Goal: Task Accomplishment & Management: Manage account settings

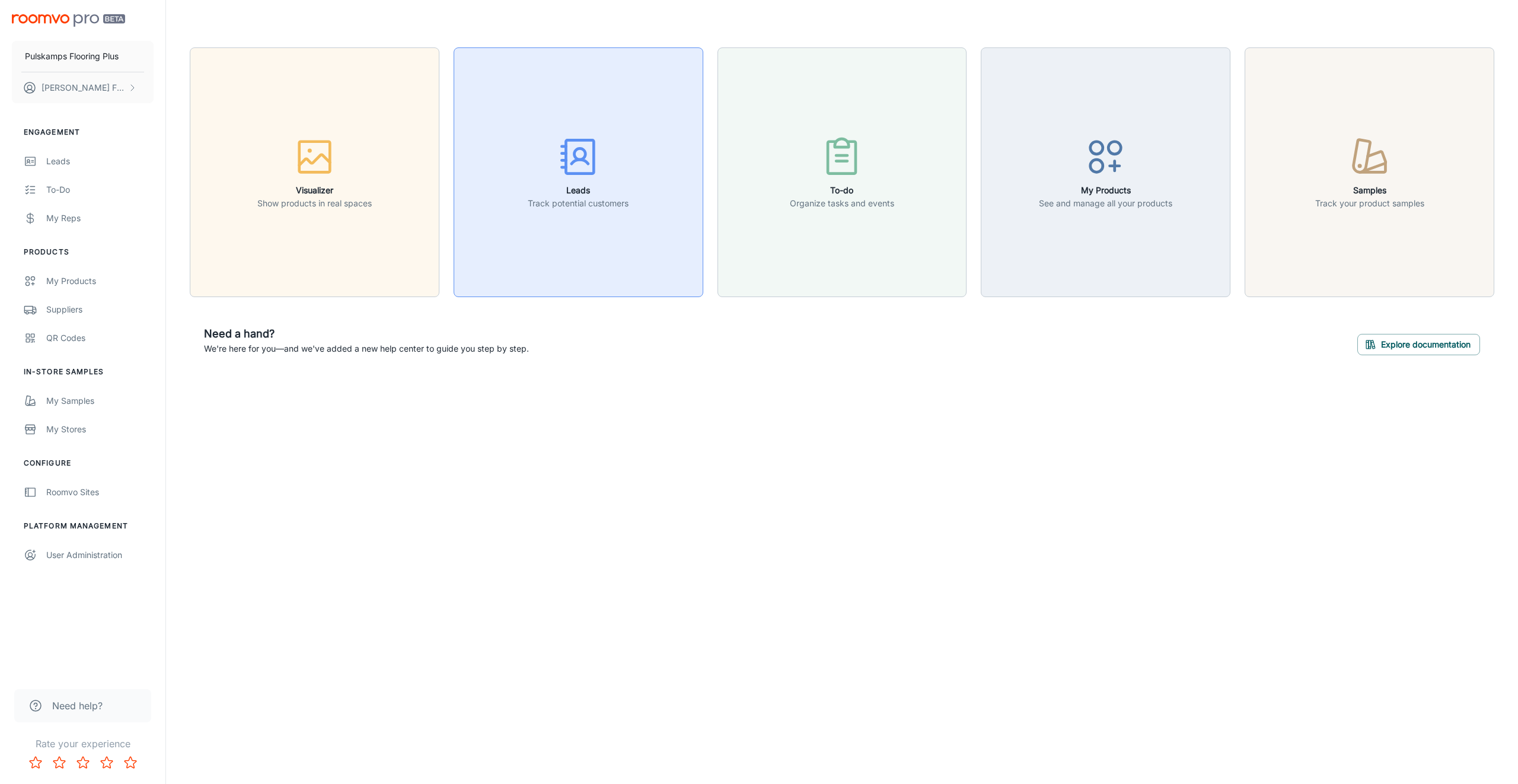
click at [574, 204] on p "Track potential customers" at bounding box center [577, 203] width 101 height 13
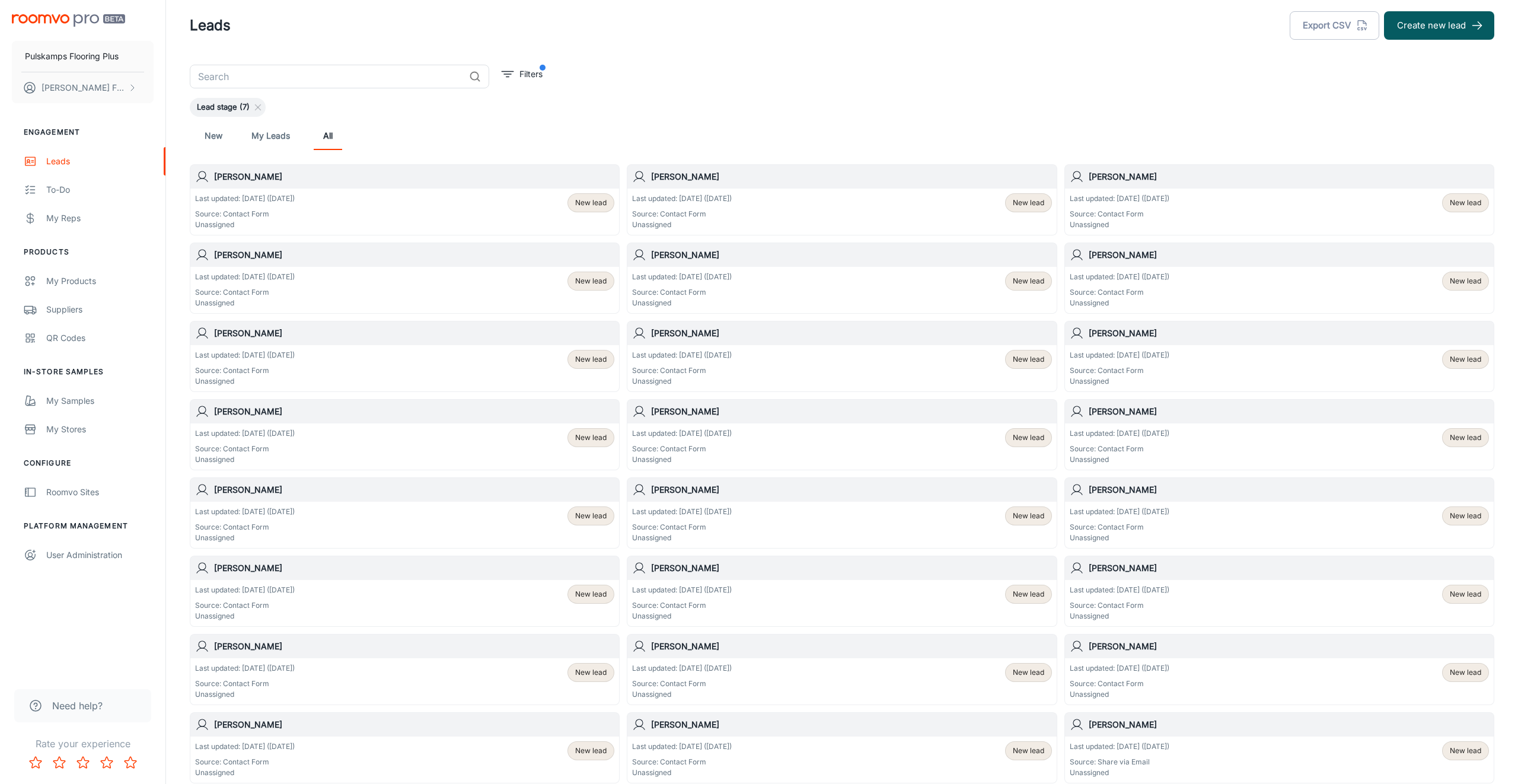
scroll to position [14, 0]
click at [54, 194] on div "To-do" at bounding box center [100, 190] width 107 height 13
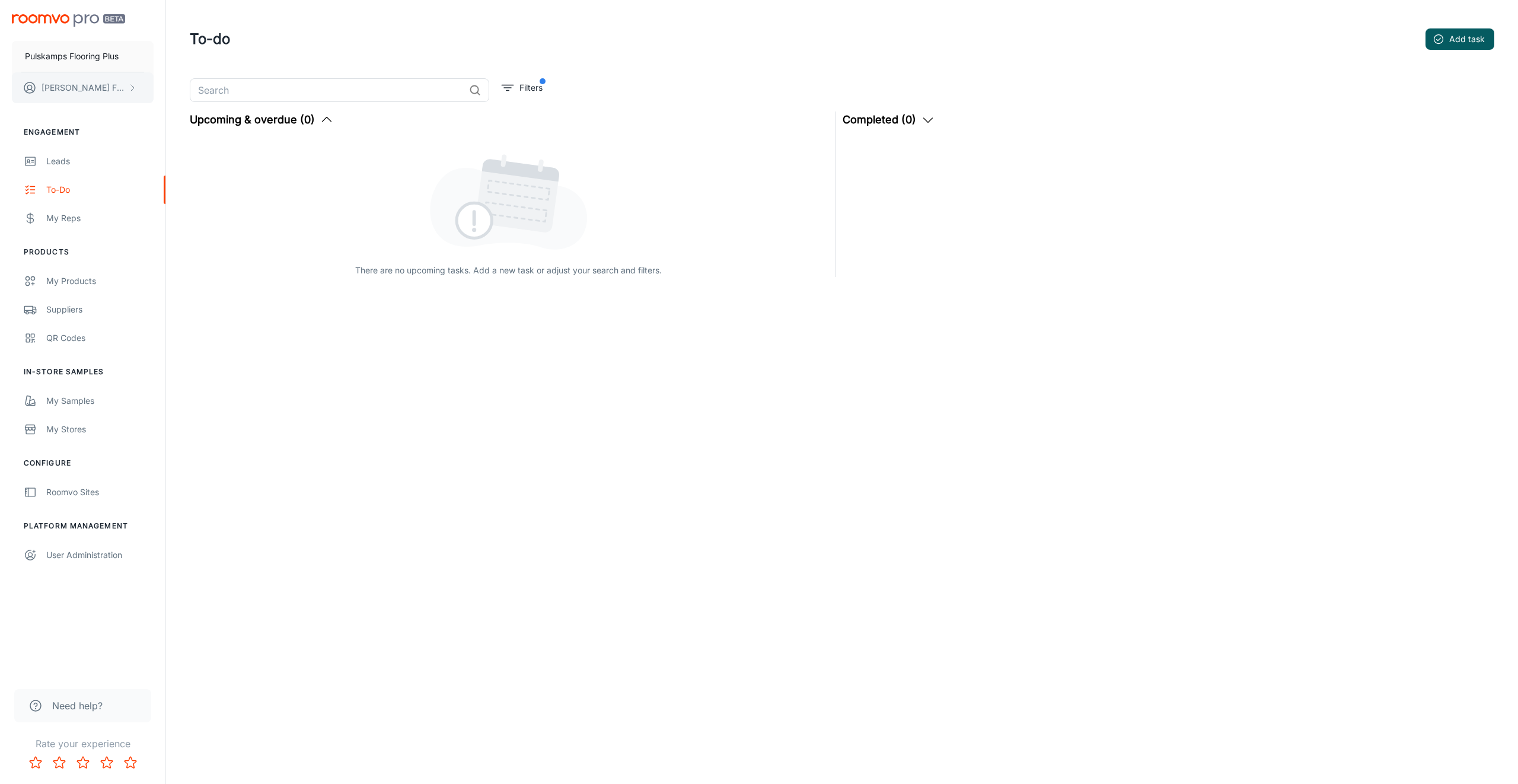
click at [76, 98] on button "[PERSON_NAME]" at bounding box center [82, 87] width 142 height 31
click at [181, 90] on li "User Profile" at bounding box center [185, 87] width 63 height 20
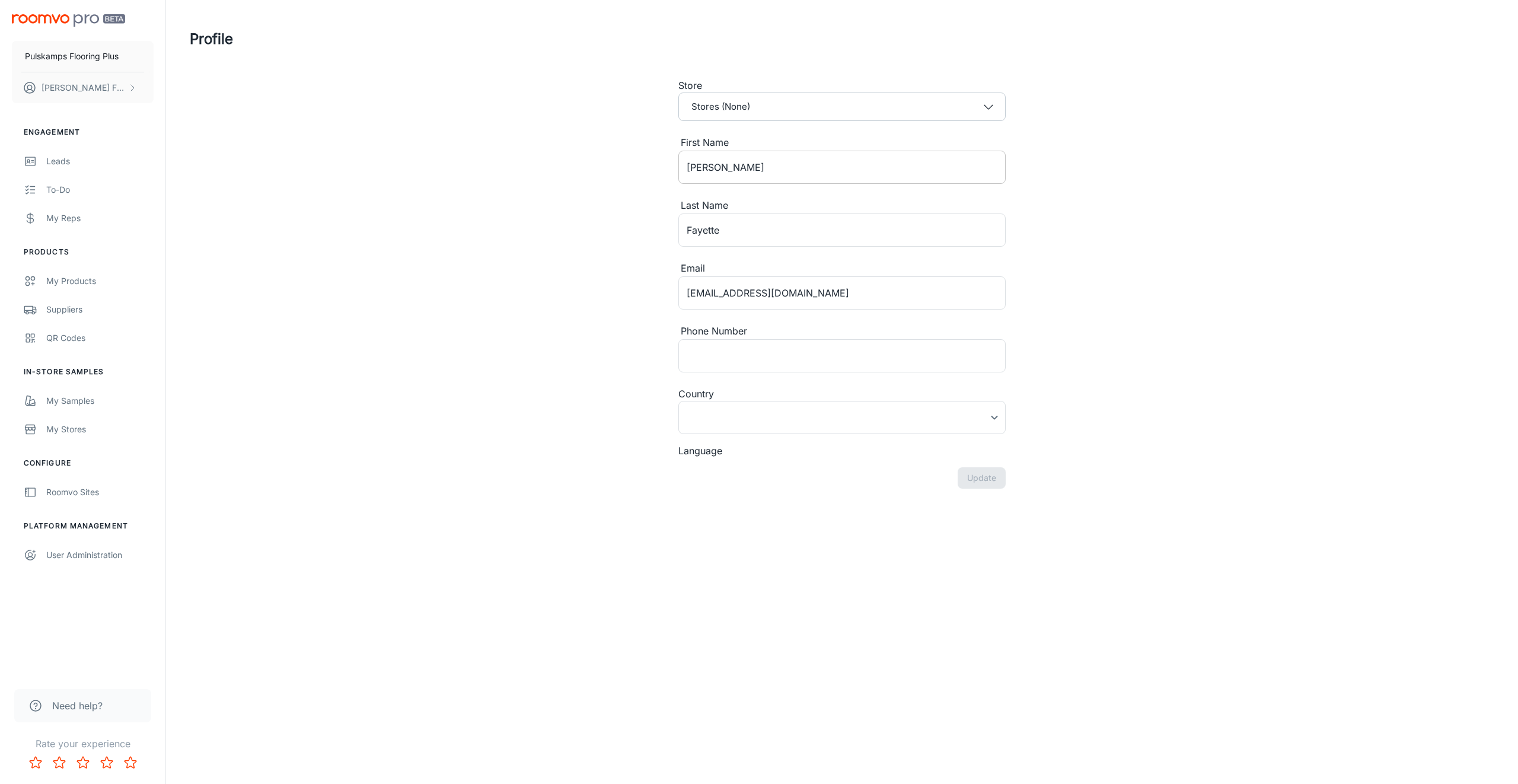
type input "[GEOGRAPHIC_DATA]"
click at [731, 301] on input "[EMAIL_ADDRESS][DOMAIN_NAME]" at bounding box center [843, 293] width 327 height 33
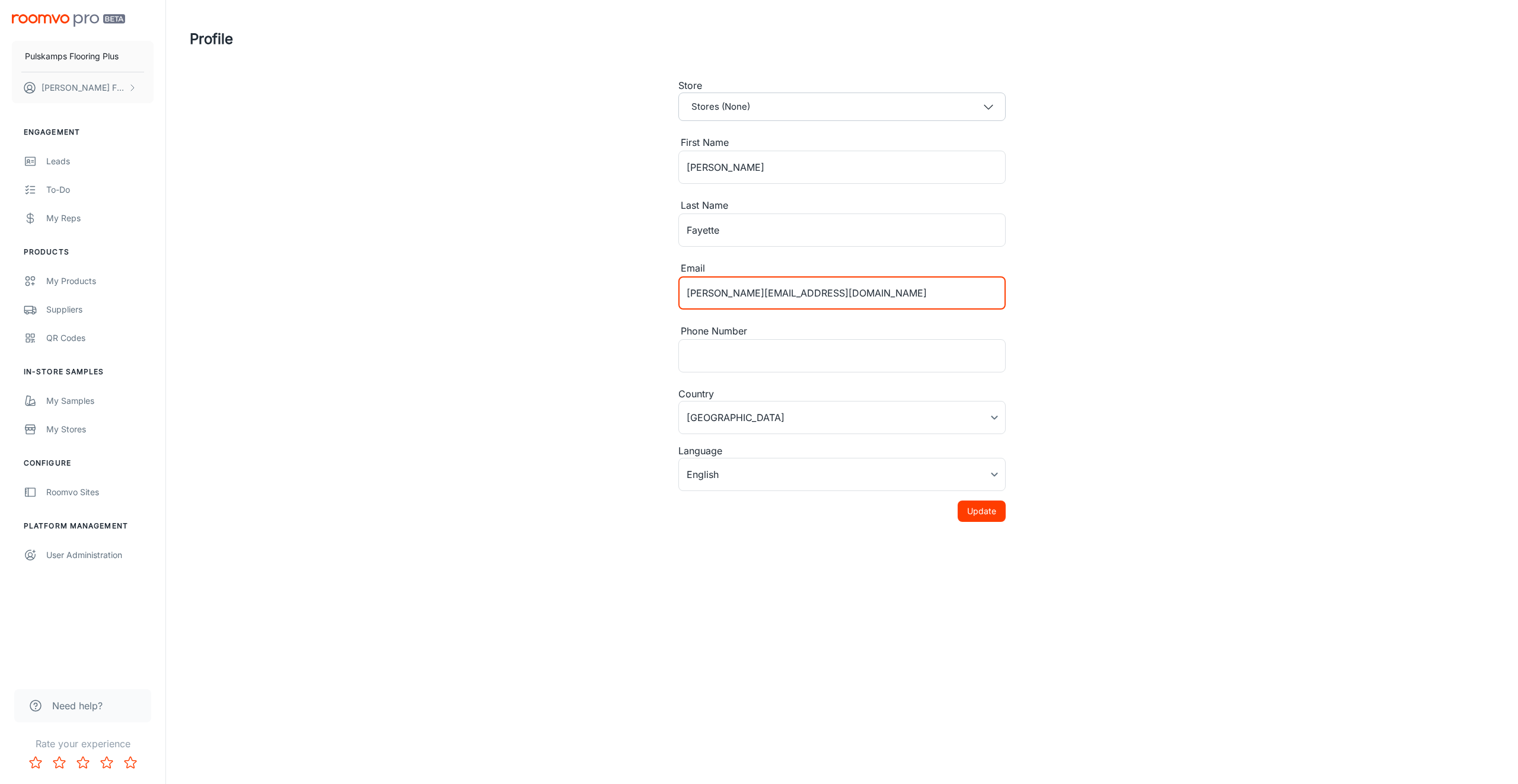
type input "[PERSON_NAME][EMAIL_ADDRESS][DOMAIN_NAME]"
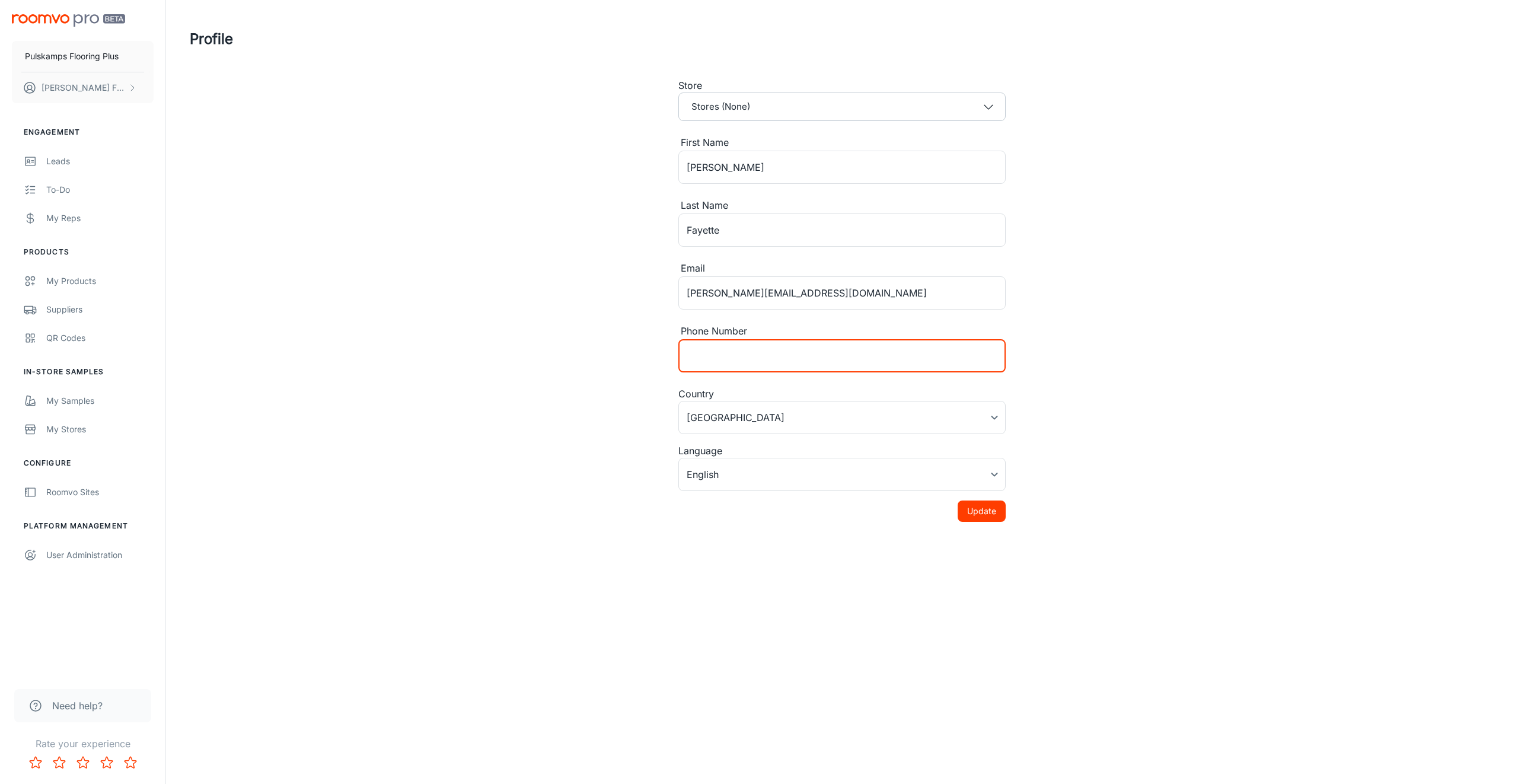
click at [990, 511] on button "Update" at bounding box center [982, 512] width 48 height 22
click at [587, 350] on div "Profile Store Stores (None) First Name [PERSON_NAME] ​ Last Name [PERSON_NAME] …" at bounding box center [842, 280] width 1334 height 560
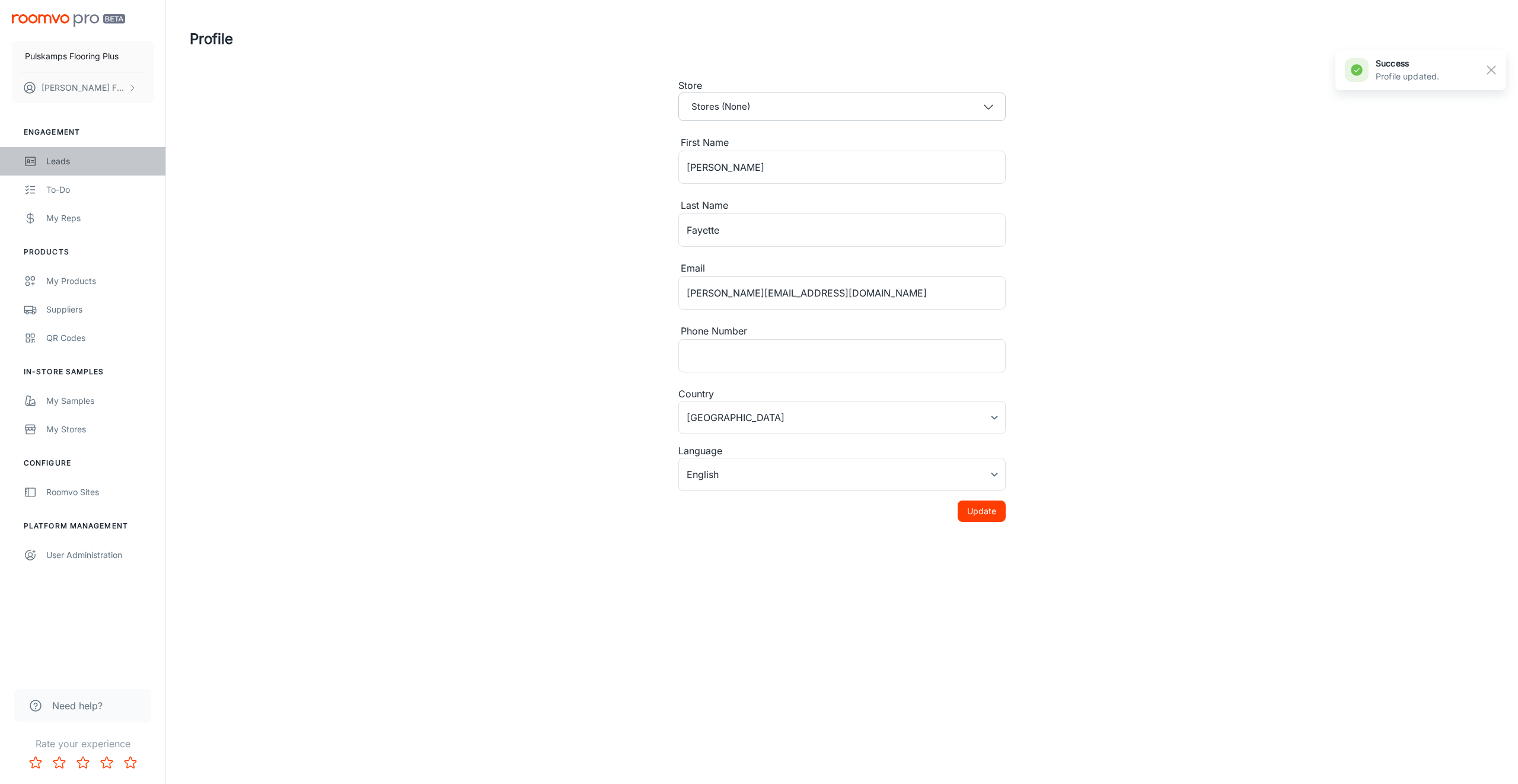
click at [84, 159] on div "Leads" at bounding box center [100, 161] width 107 height 13
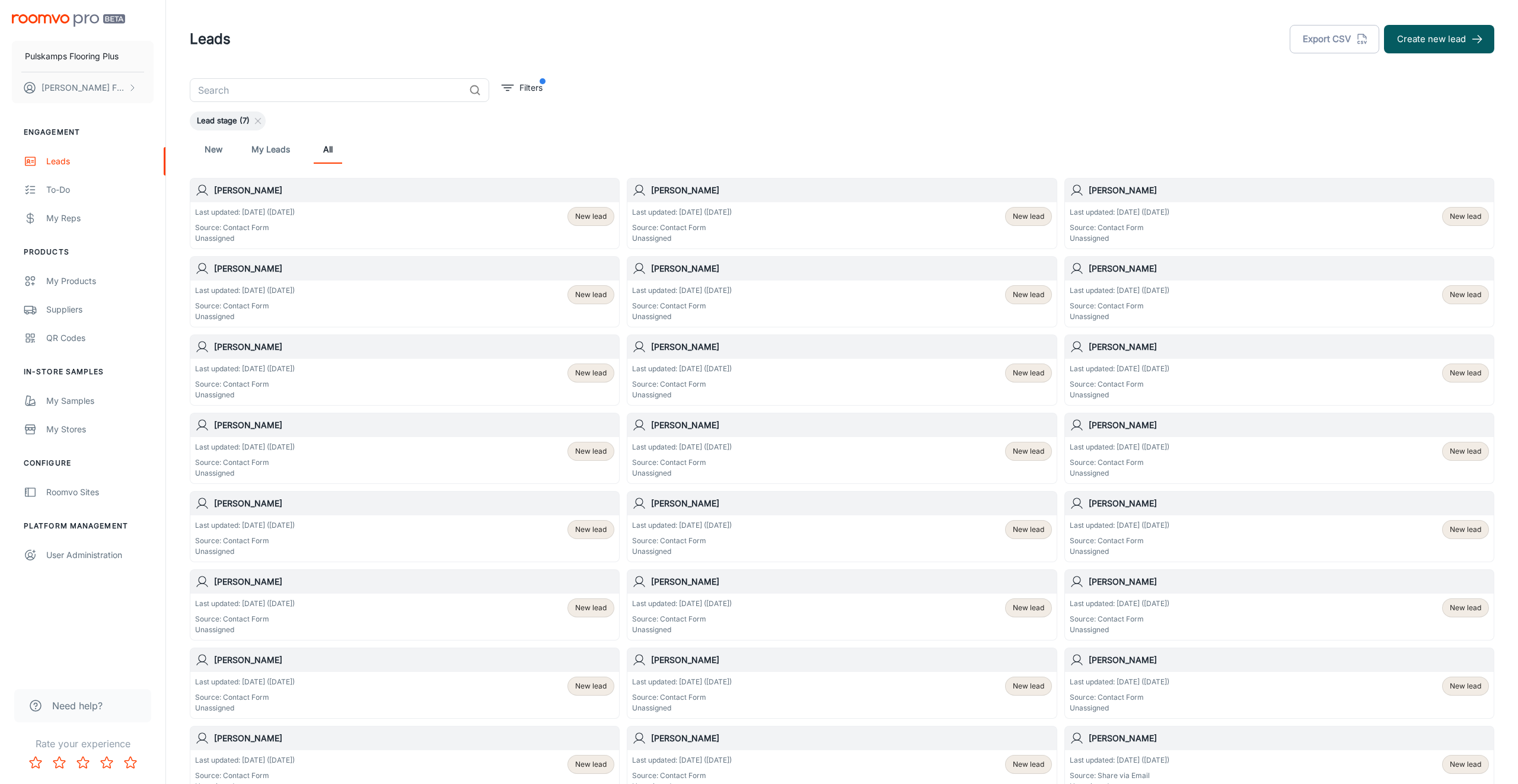
click at [328, 200] on div "[PERSON_NAME]" at bounding box center [405, 190] width 429 height 24
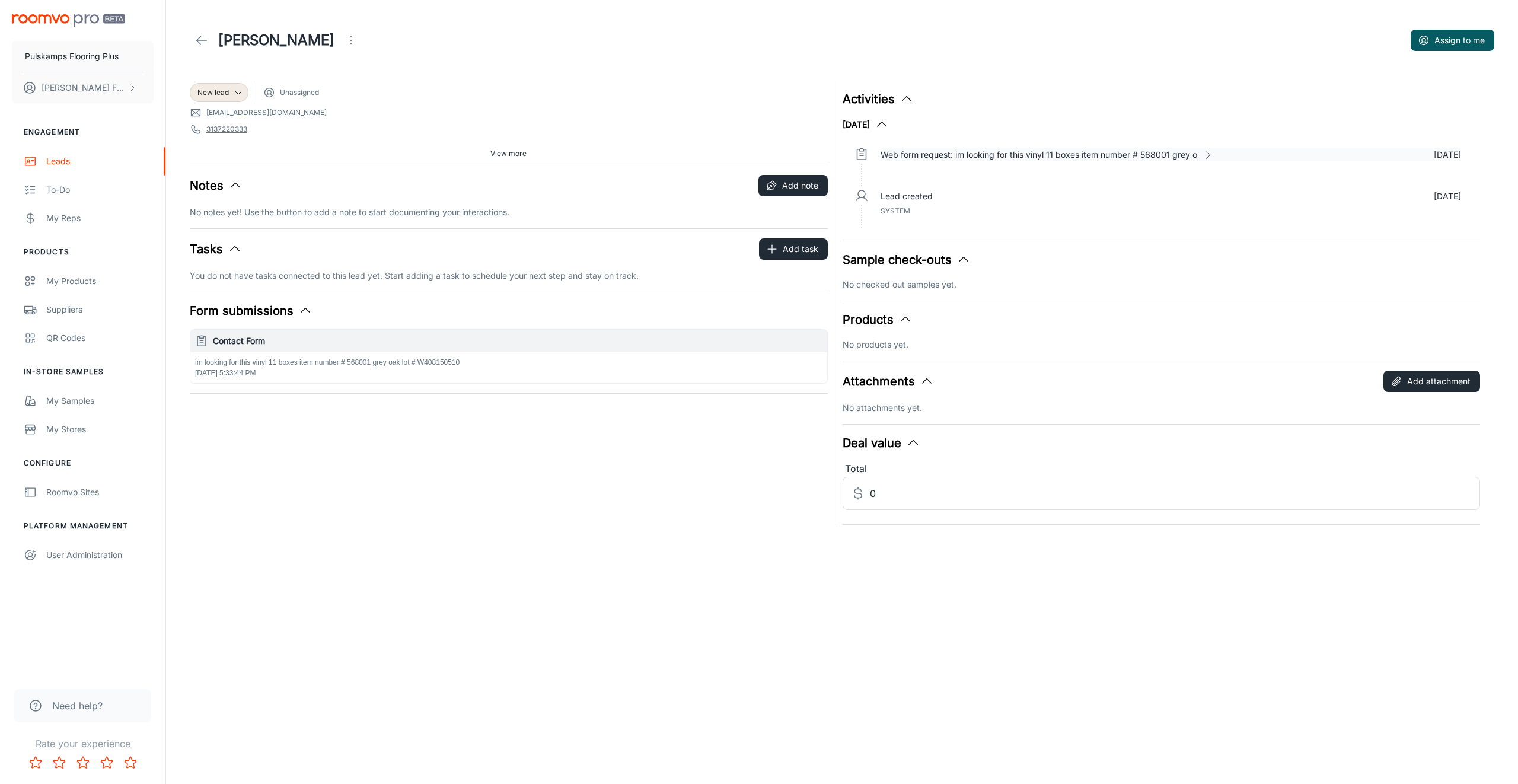
click at [922, 154] on p "Web form request: im looking for this vinyl 11 boxes item number # 568001 grey o" at bounding box center [1039, 154] width 317 height 13
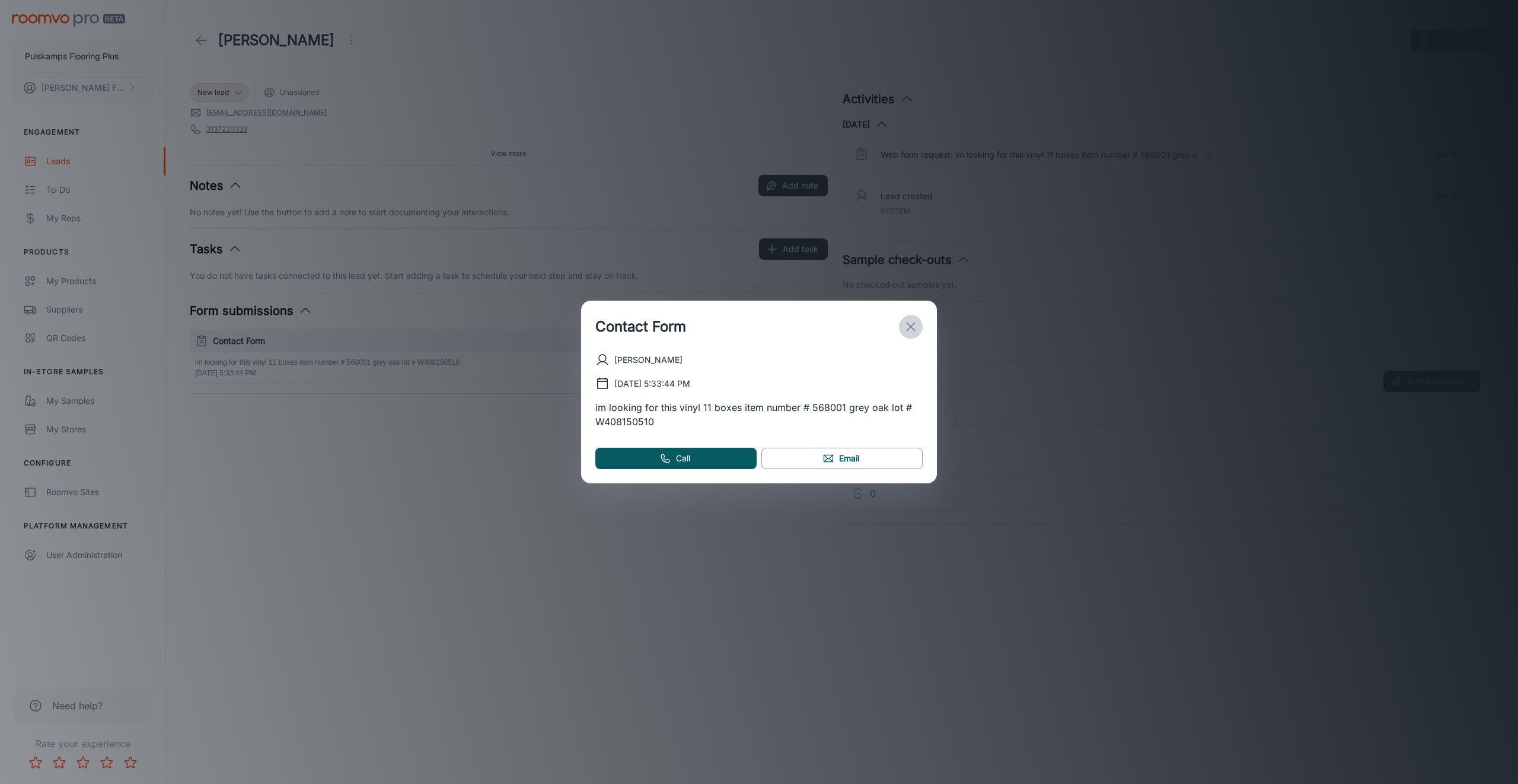
click at [911, 325] on icon "exit" at bounding box center [911, 326] width 14 height 14
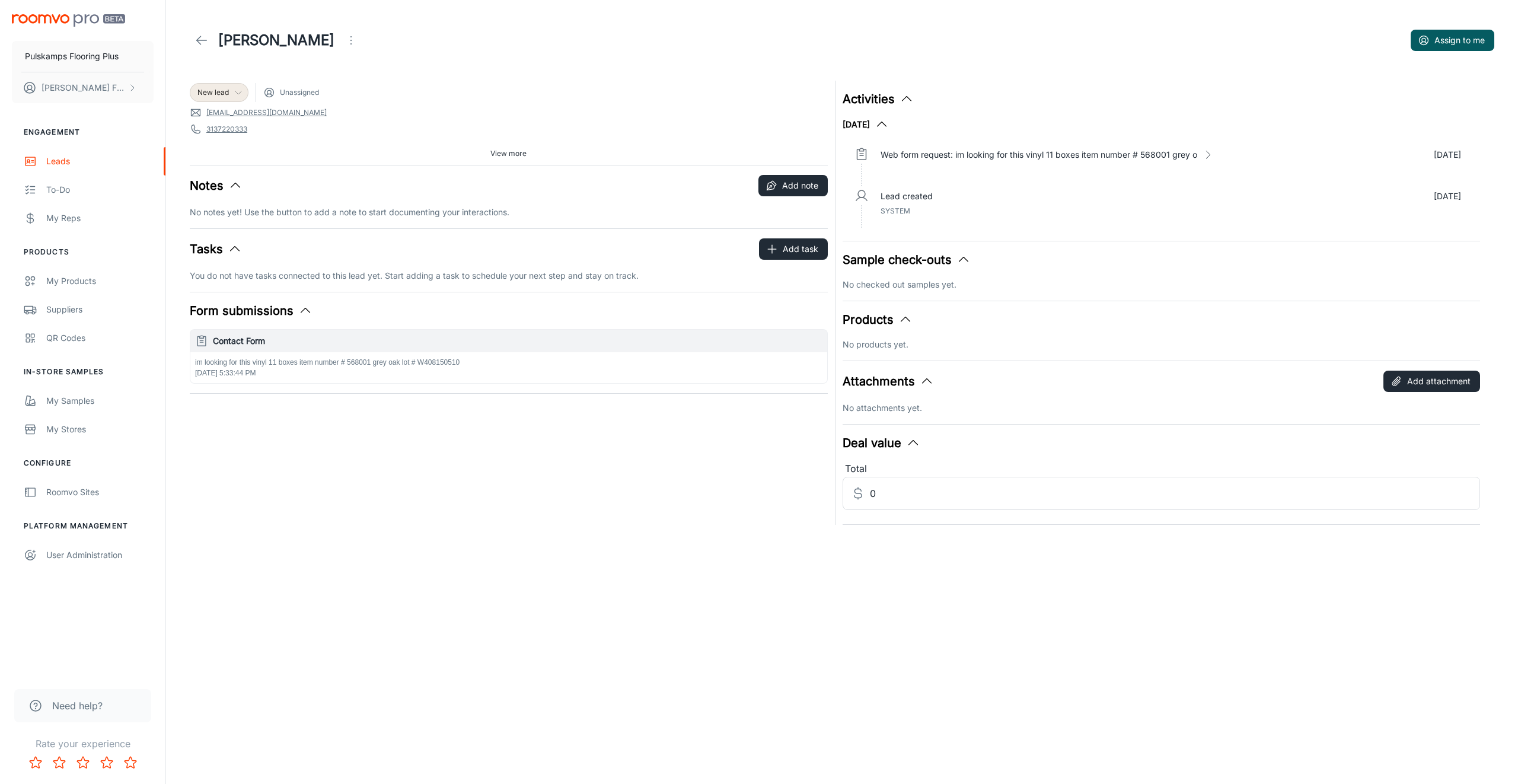
click at [224, 96] on span "New lead" at bounding box center [214, 92] width 32 height 11
click at [186, 48] on div at bounding box center [759, 392] width 1518 height 784
click at [56, 215] on div "My Reps" at bounding box center [100, 218] width 107 height 13
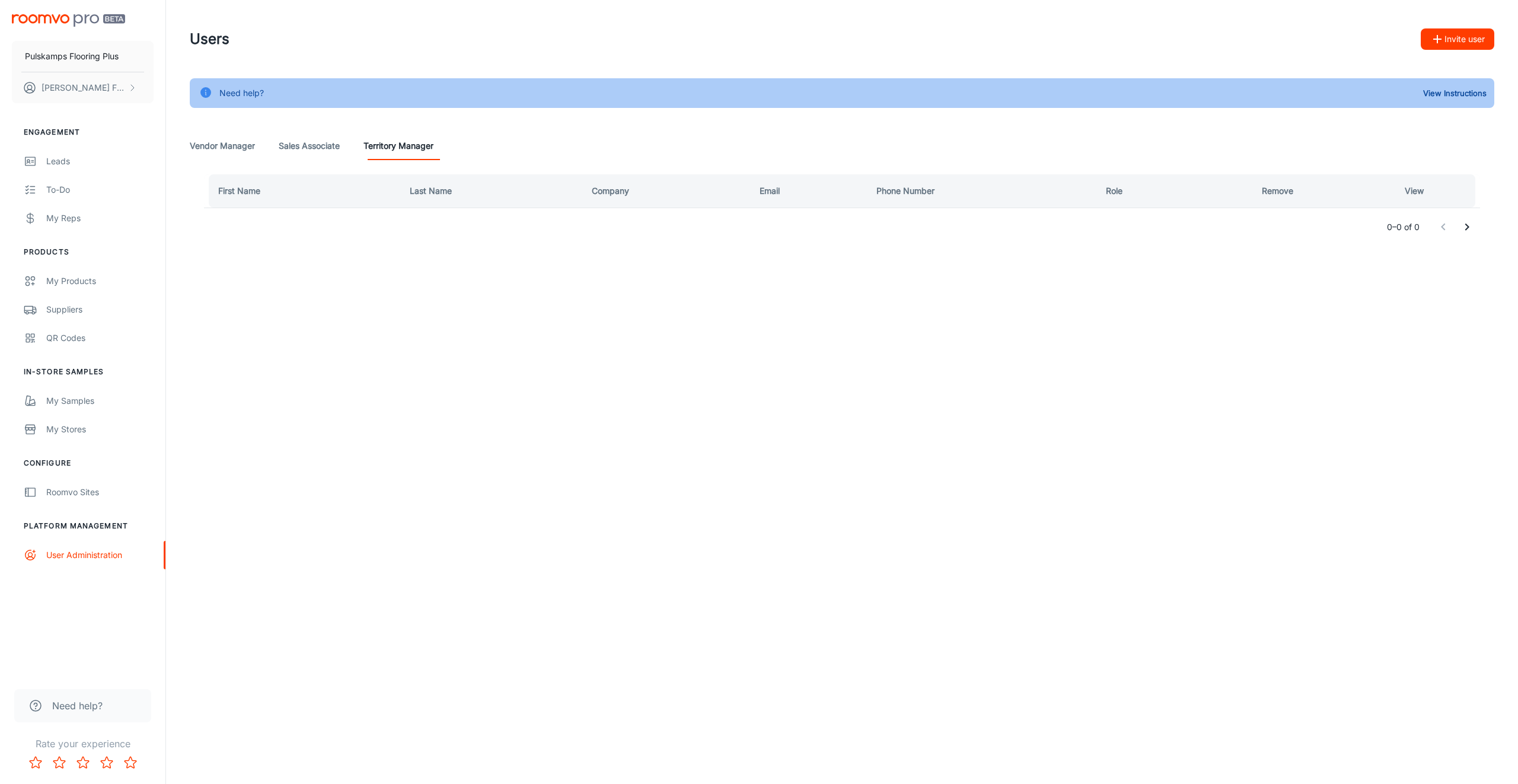
click at [322, 145] on Associate "Sales Associate" at bounding box center [310, 145] width 61 height 28
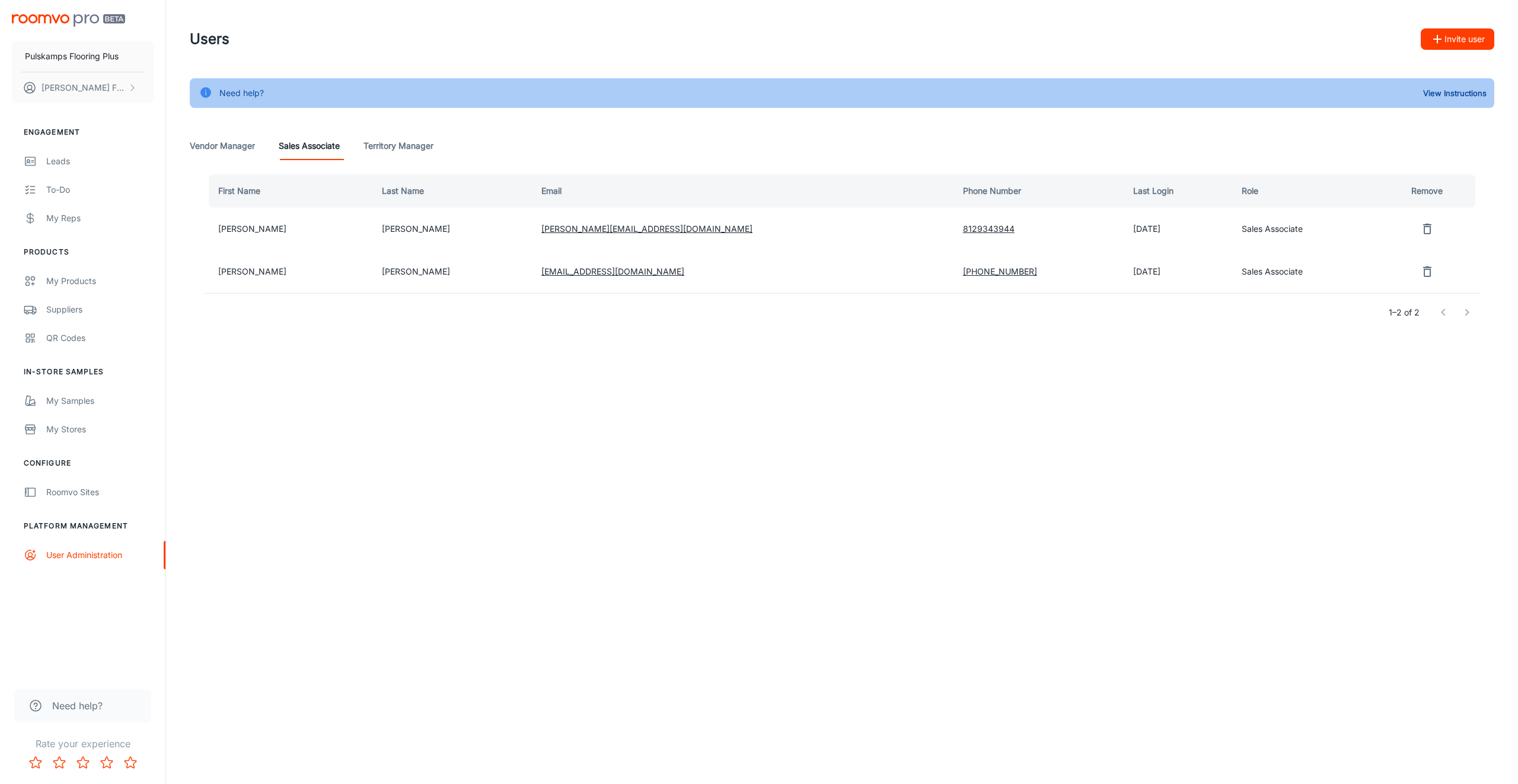
click at [238, 148] on Manager "Vendor Manager" at bounding box center [222, 145] width 66 height 28
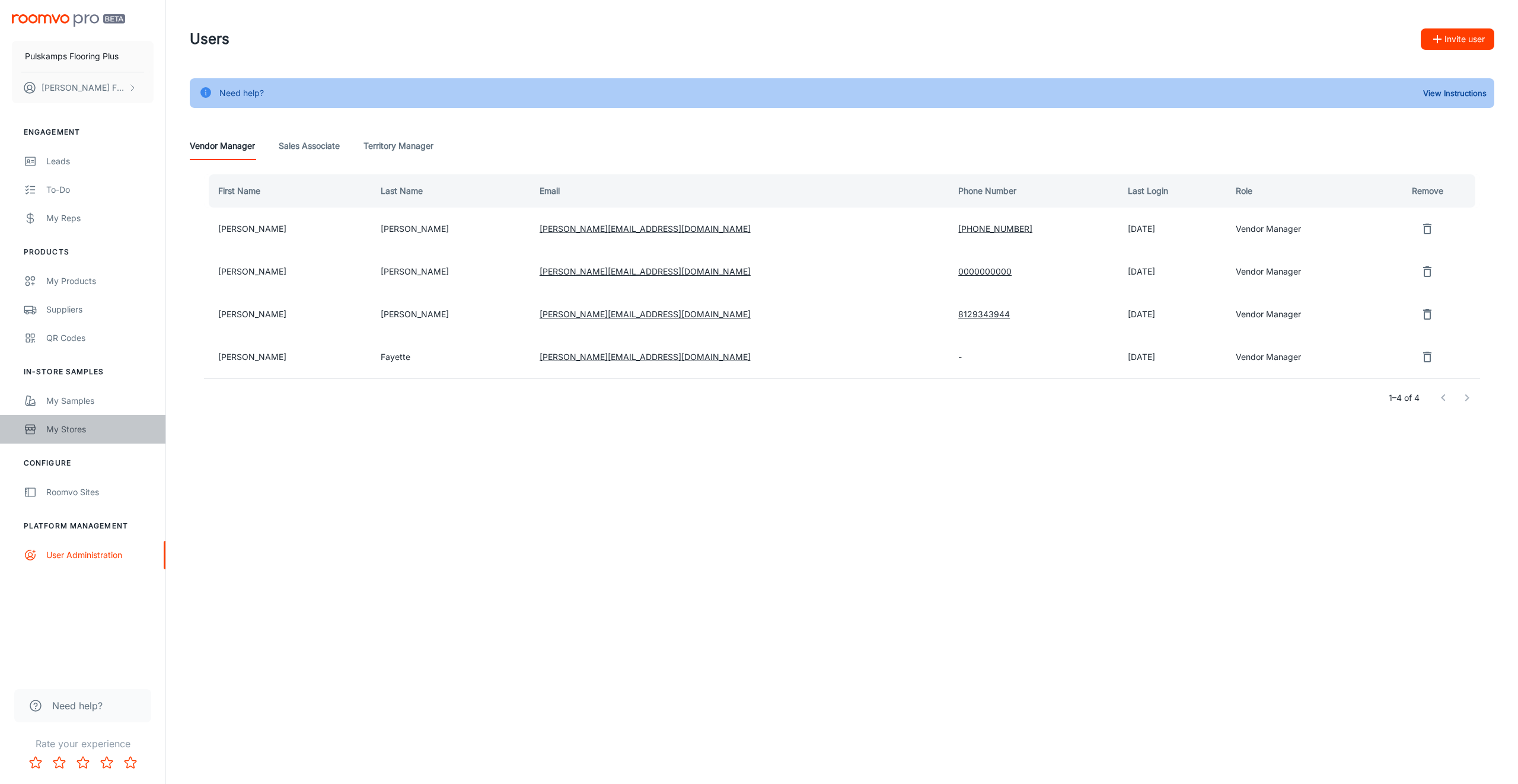
click at [47, 422] on link "My Stores" at bounding box center [82, 429] width 165 height 28
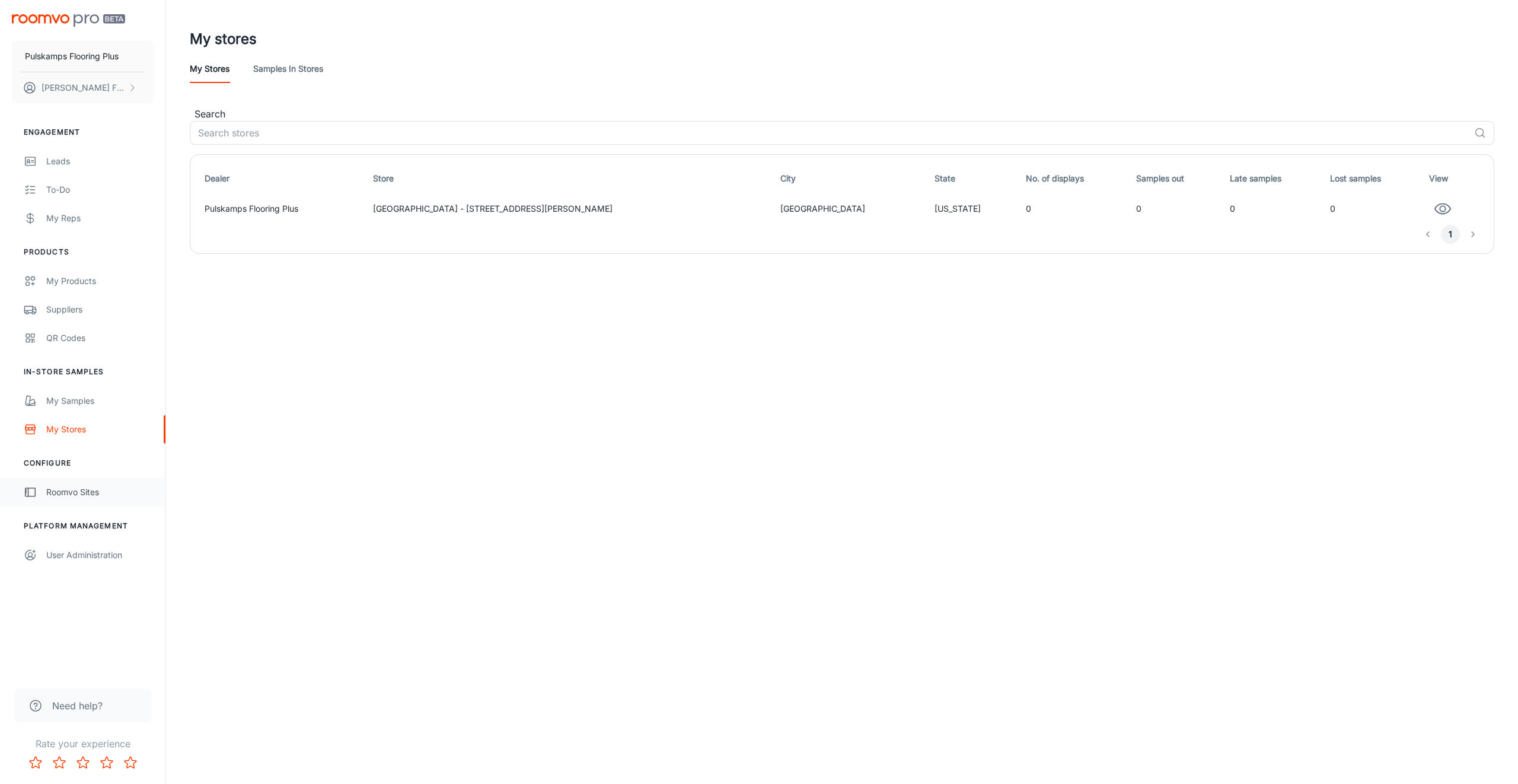
click at [47, 500] on link "Roomvo Sites" at bounding box center [82, 492] width 165 height 28
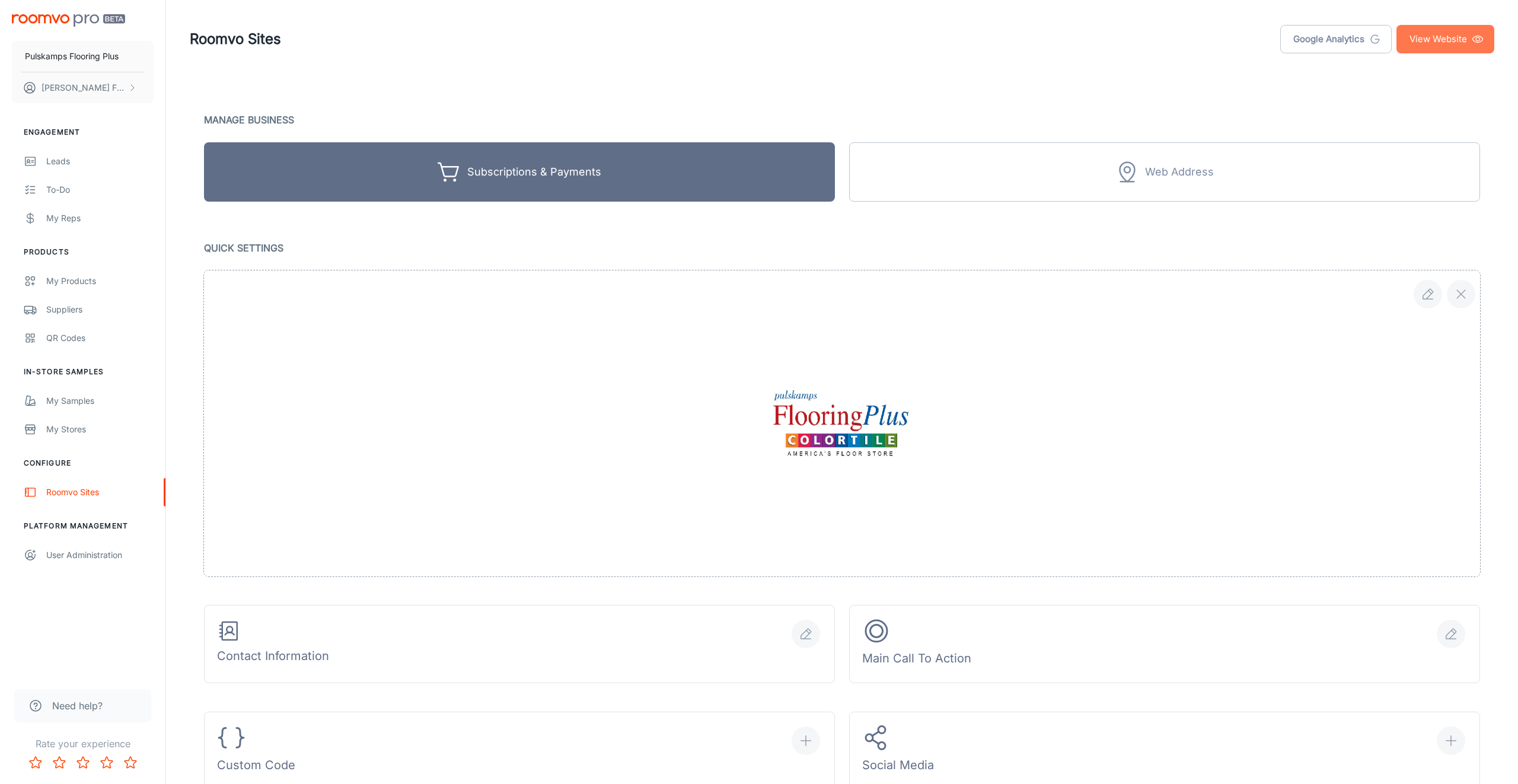
click at [1415, 34] on link "View Website" at bounding box center [1446, 39] width 98 height 28
click at [70, 547] on link "User Administration" at bounding box center [82, 555] width 165 height 28
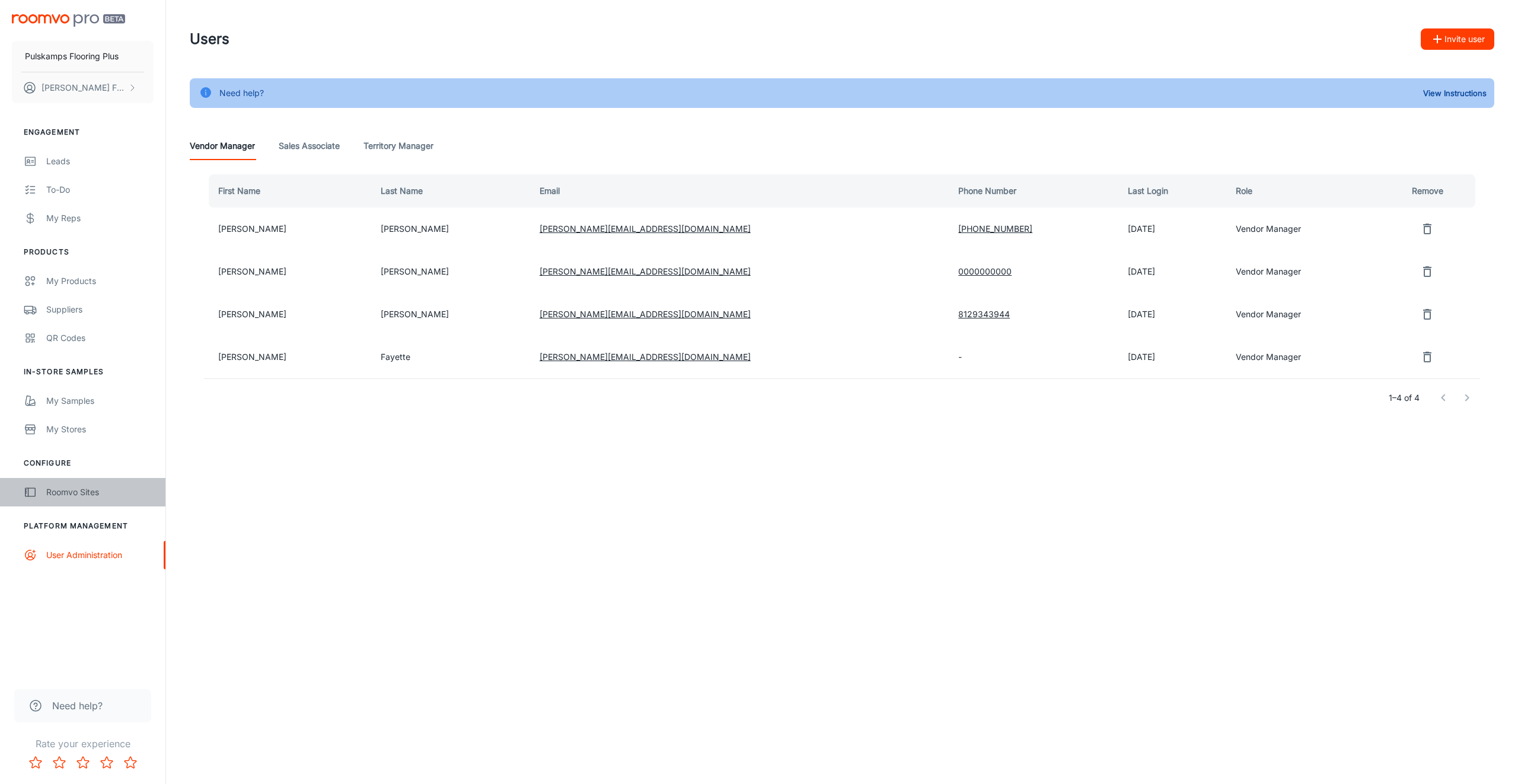
click at [57, 493] on div "Roomvo Sites" at bounding box center [100, 492] width 107 height 13
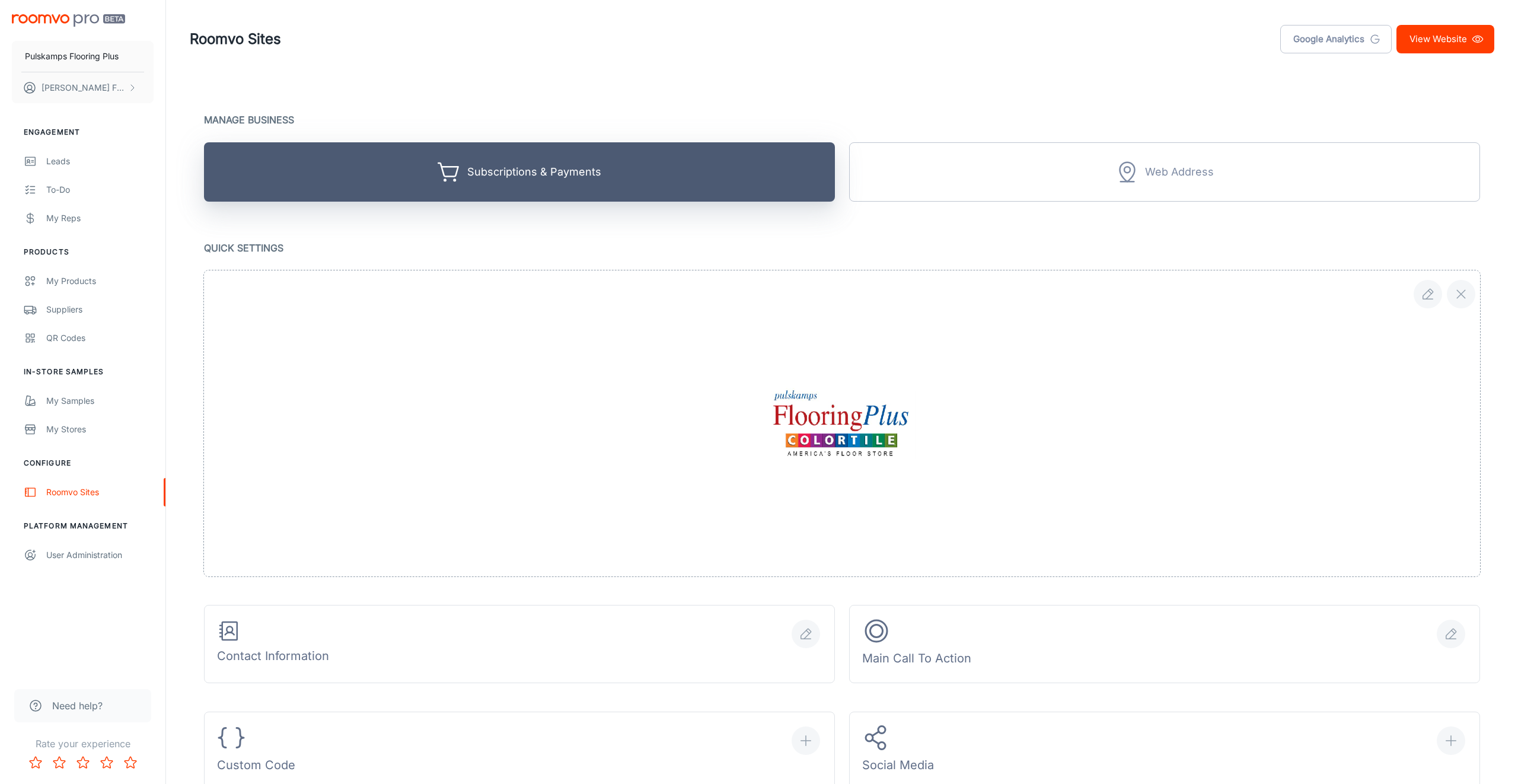
click at [755, 184] on button "Subscriptions & Payments" at bounding box center [520, 171] width 631 height 59
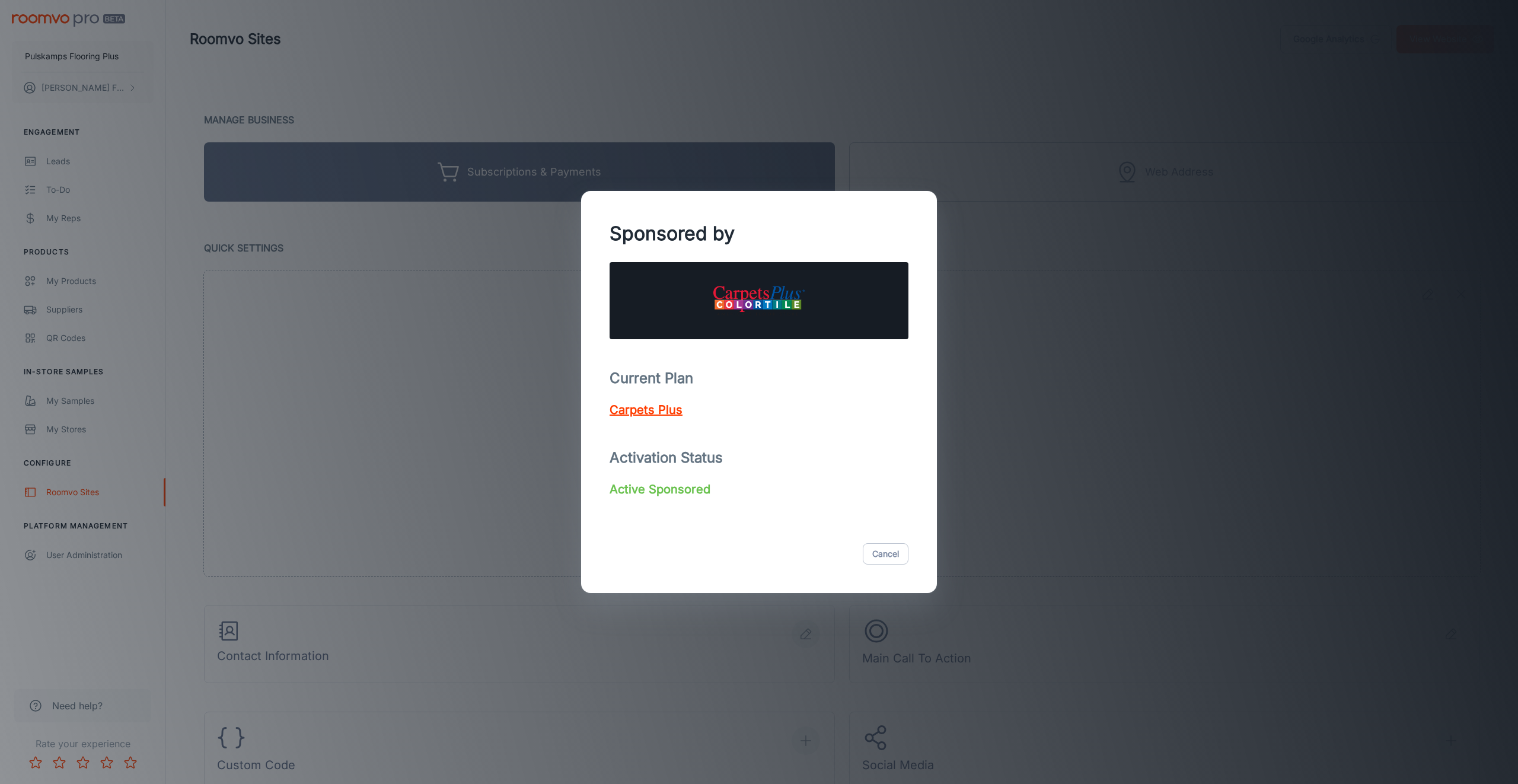
click at [554, 308] on div "Sponsored by Current Plan Carpets Plus Activation Status Active Sponsored Cancel" at bounding box center [759, 392] width 1518 height 784
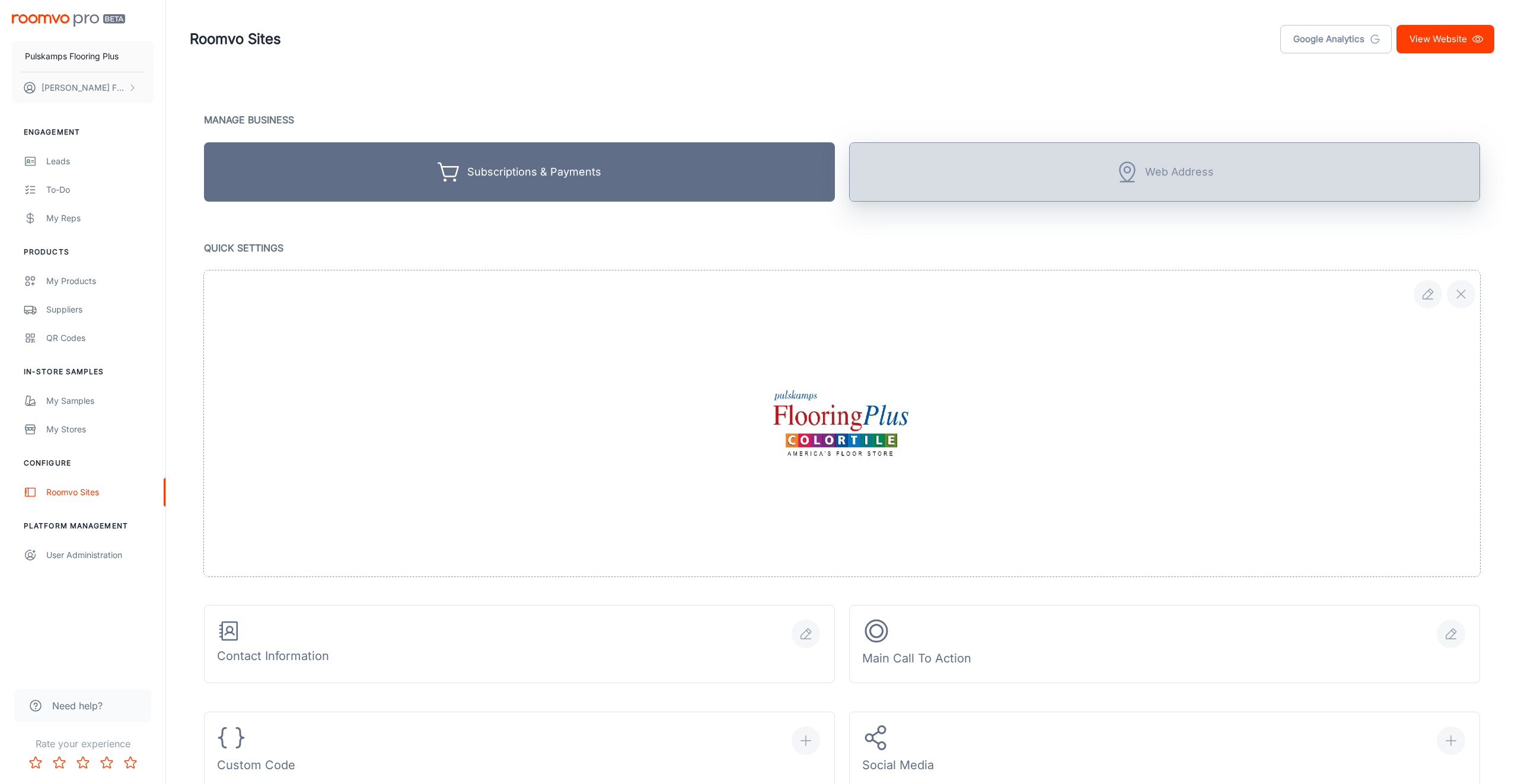
click at [956, 177] on button "Web Address" at bounding box center [1165, 171] width 631 height 59
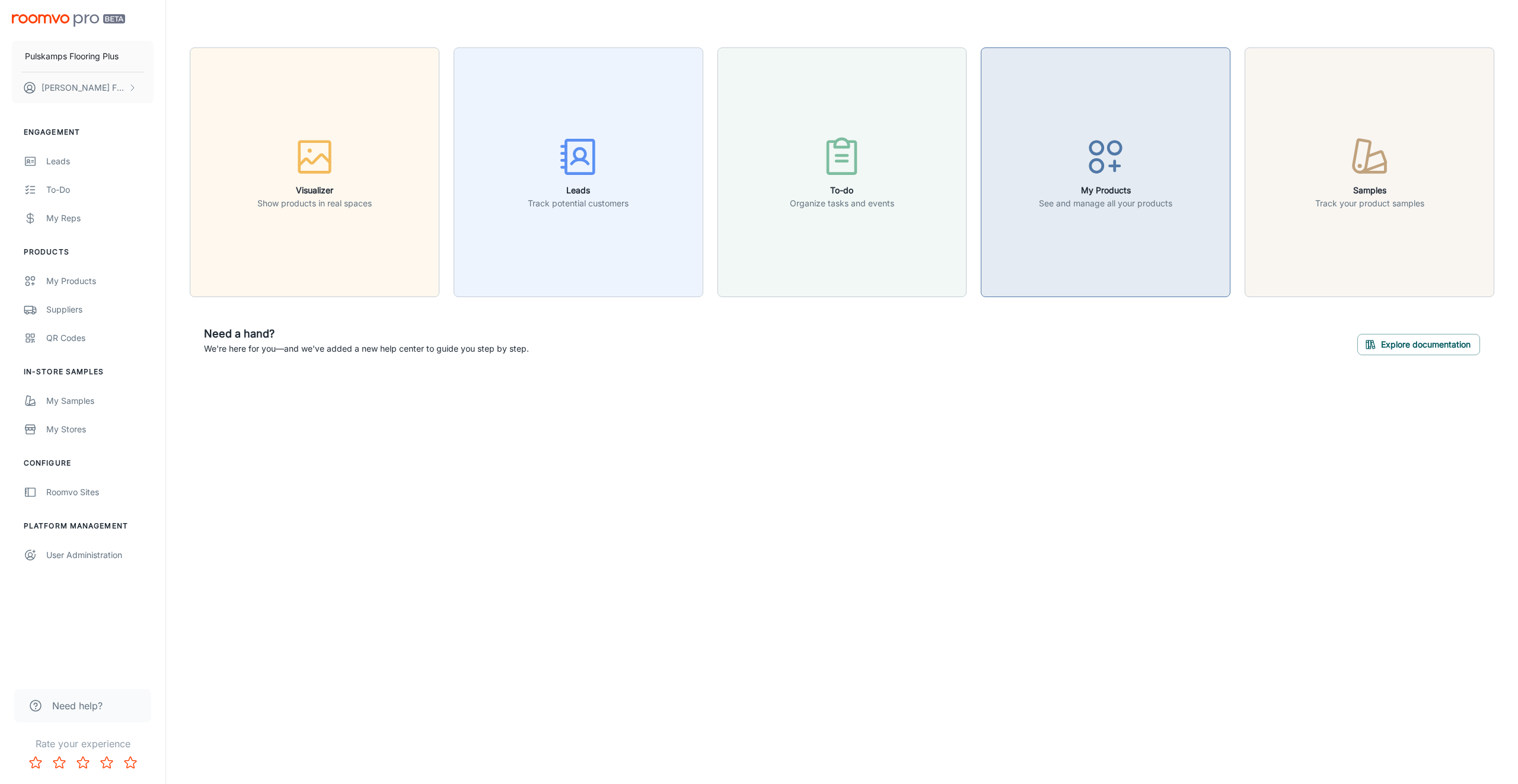
click at [1145, 248] on button "My Products See and manage all your products" at bounding box center [1106, 172] width 250 height 250
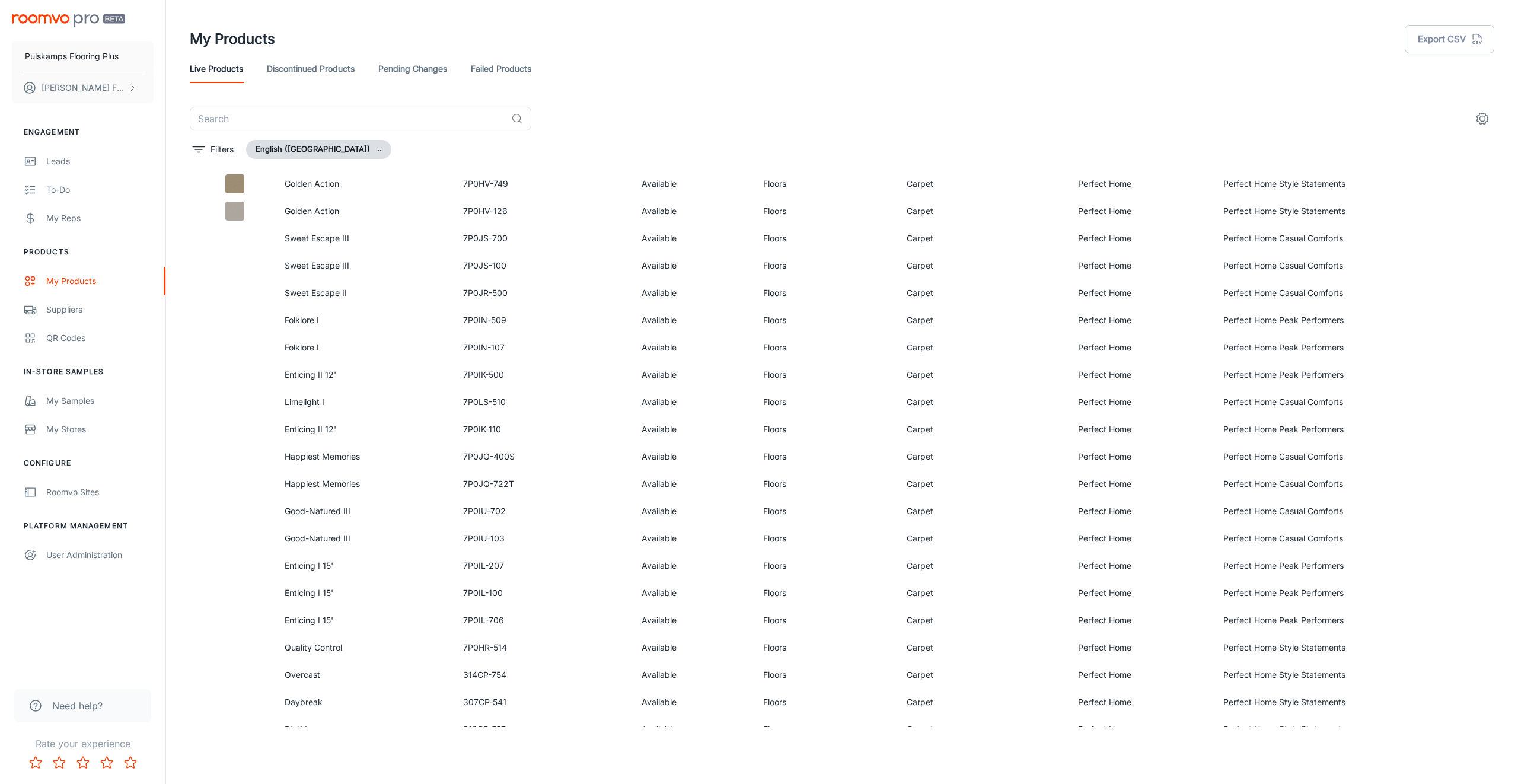
scroll to position [556, 0]
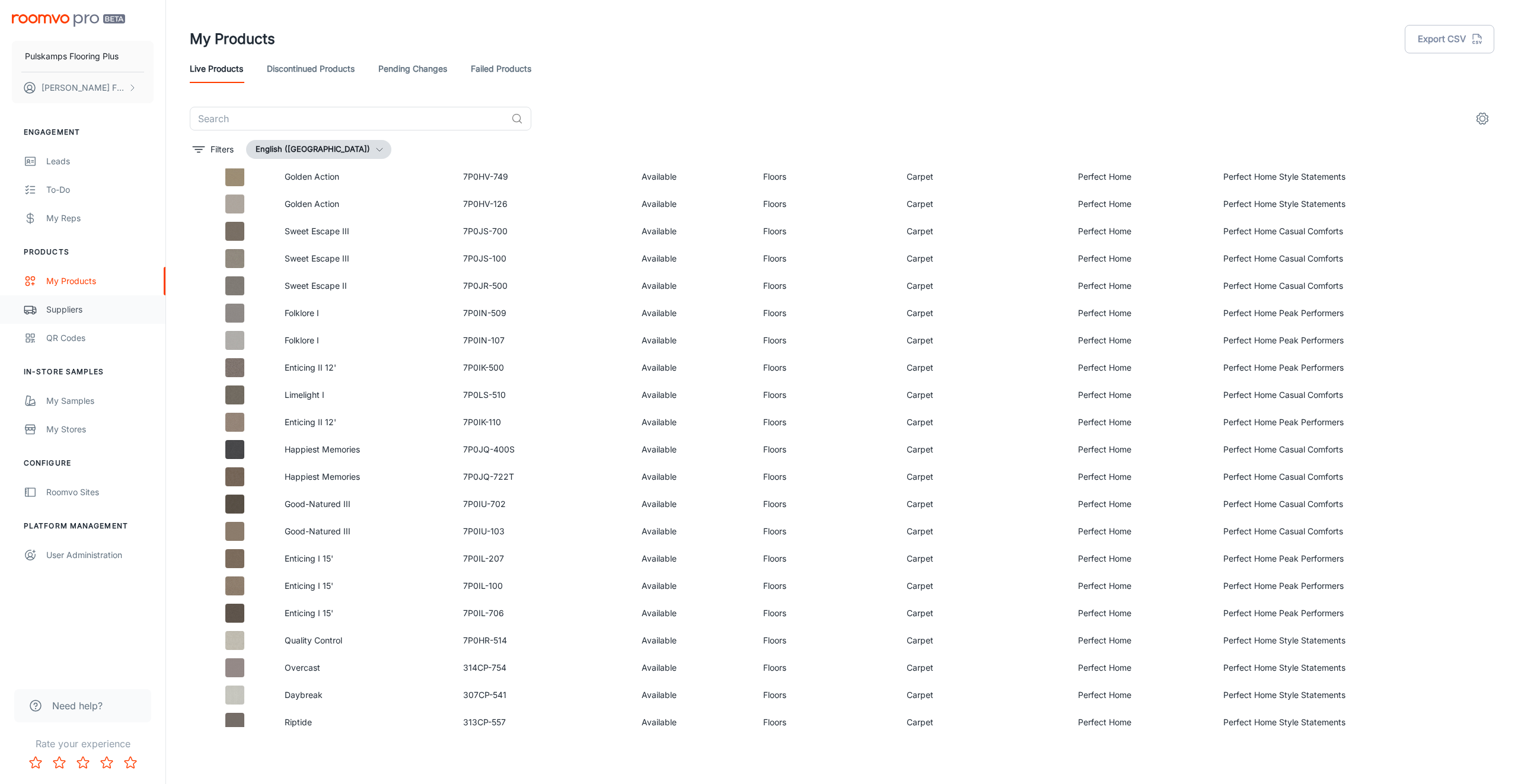
click at [72, 318] on link "Suppliers" at bounding box center [82, 310] width 165 height 28
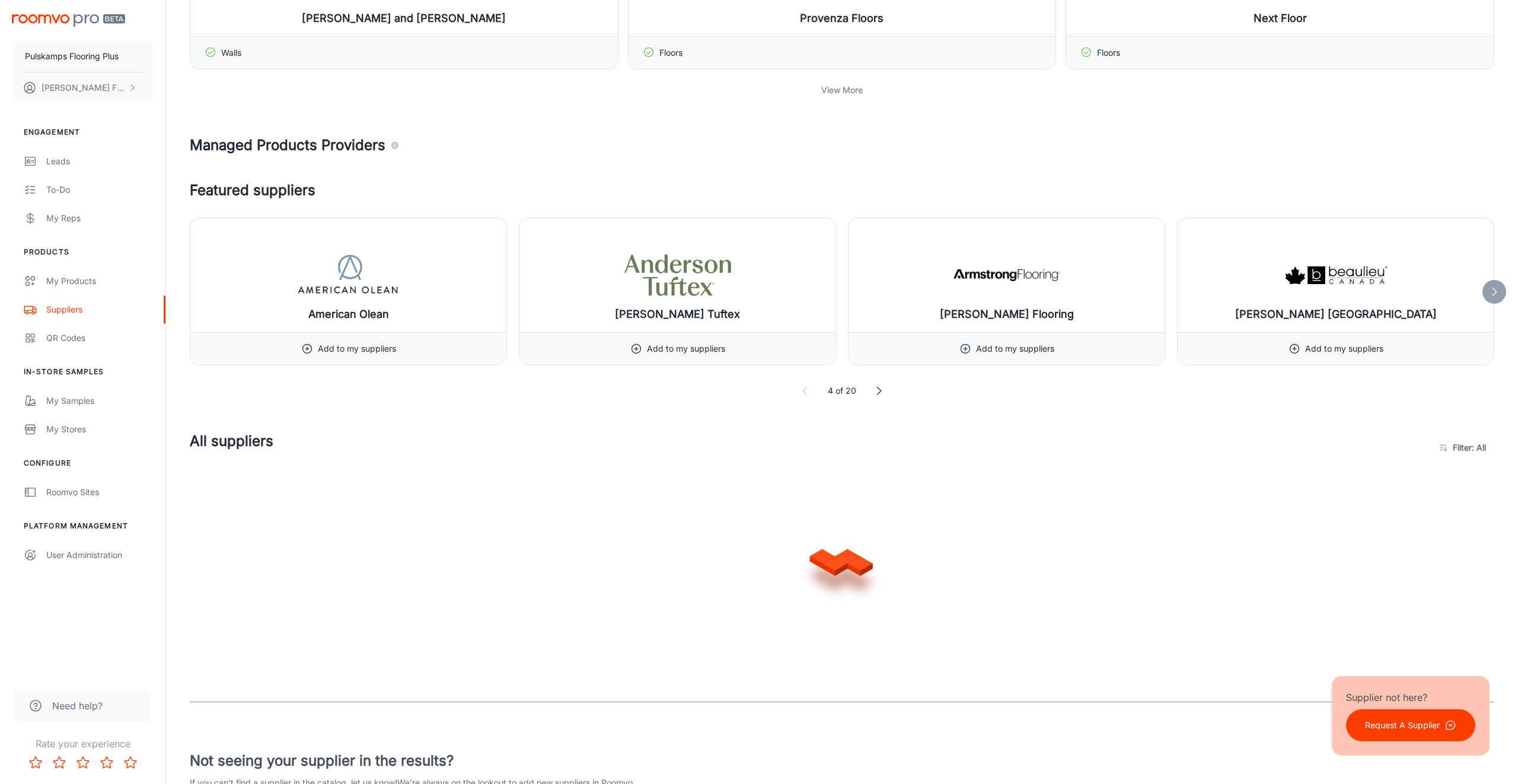
scroll to position [620, 0]
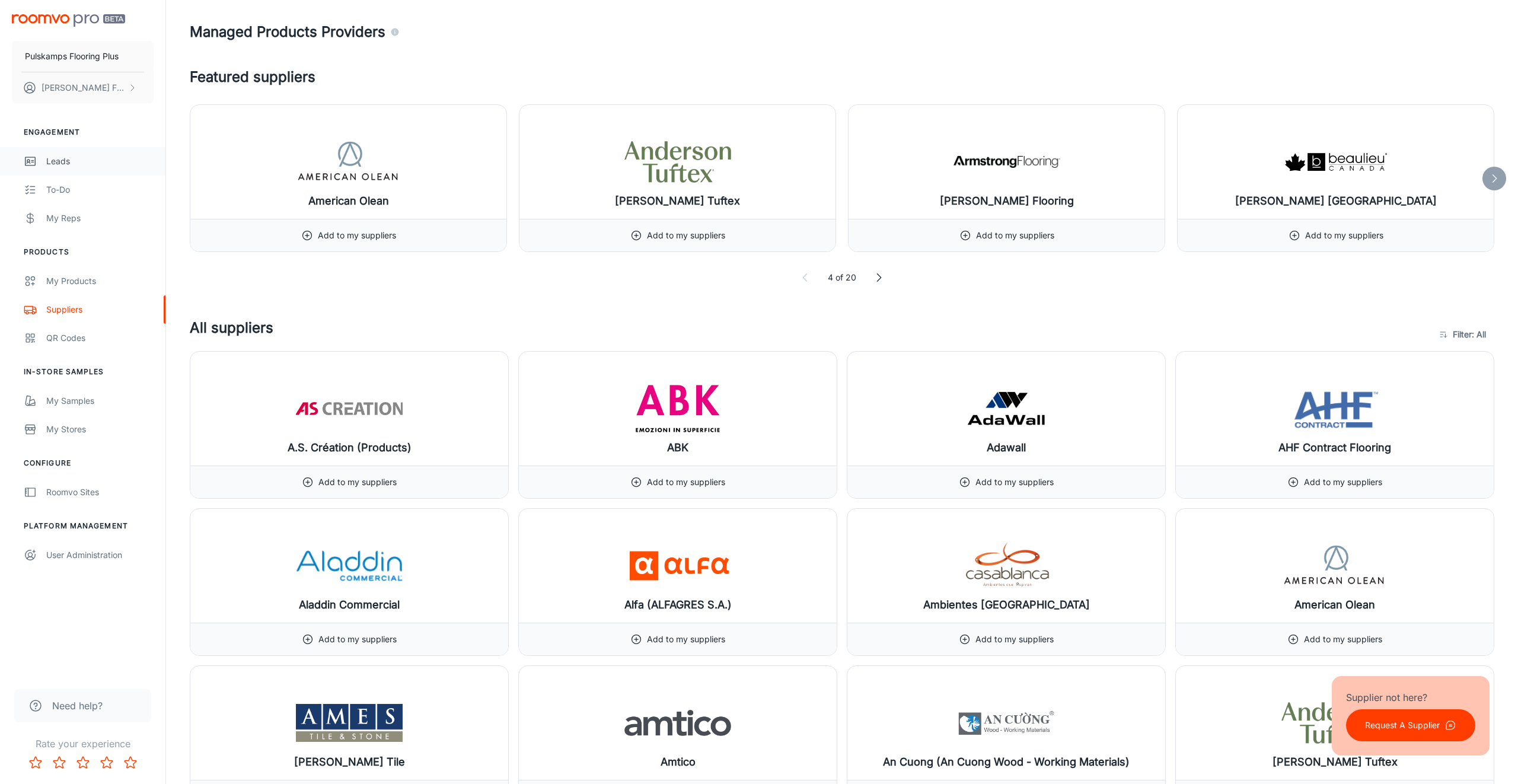
click at [61, 154] on link "Leads" at bounding box center [82, 161] width 165 height 28
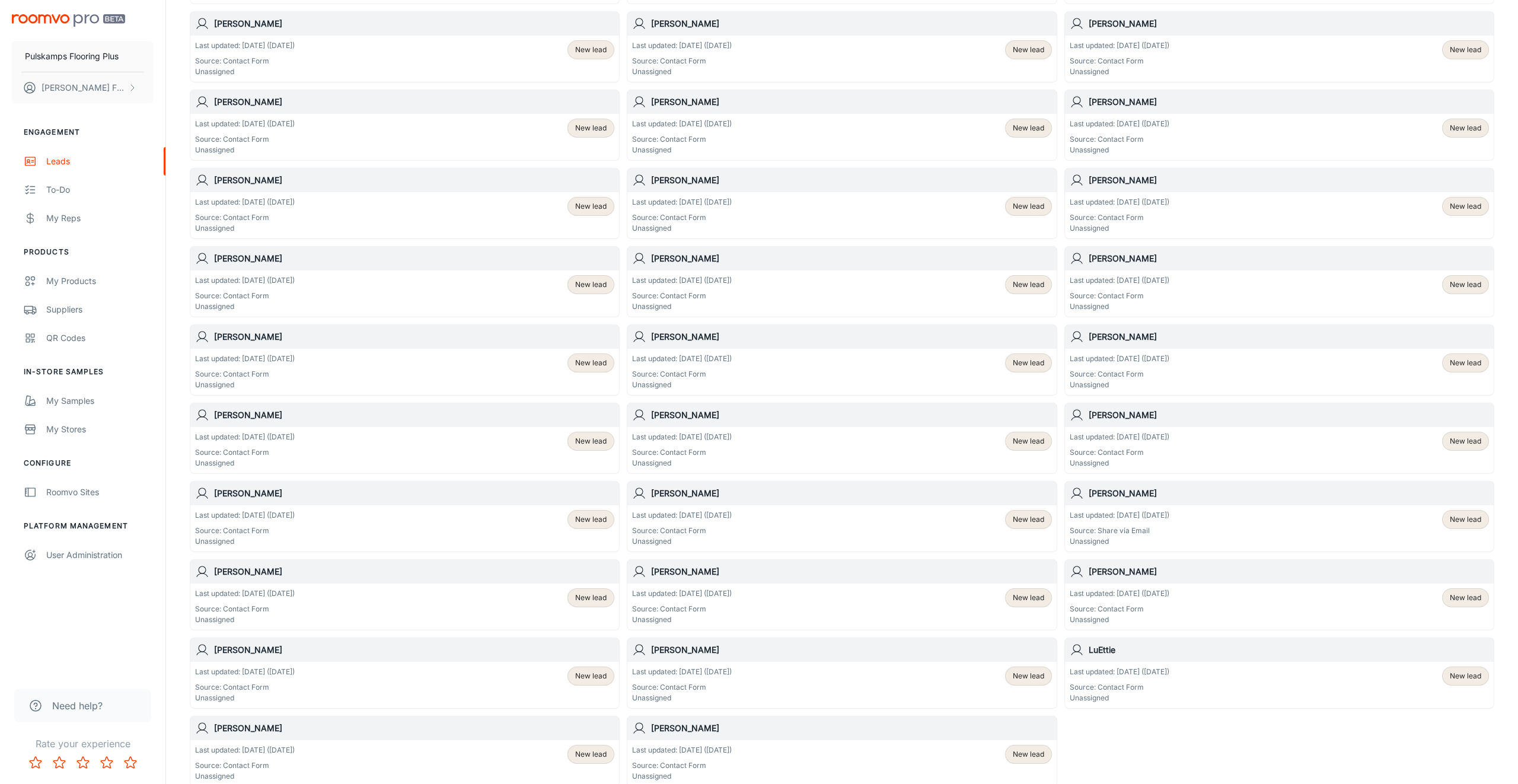
scroll to position [351, 0]
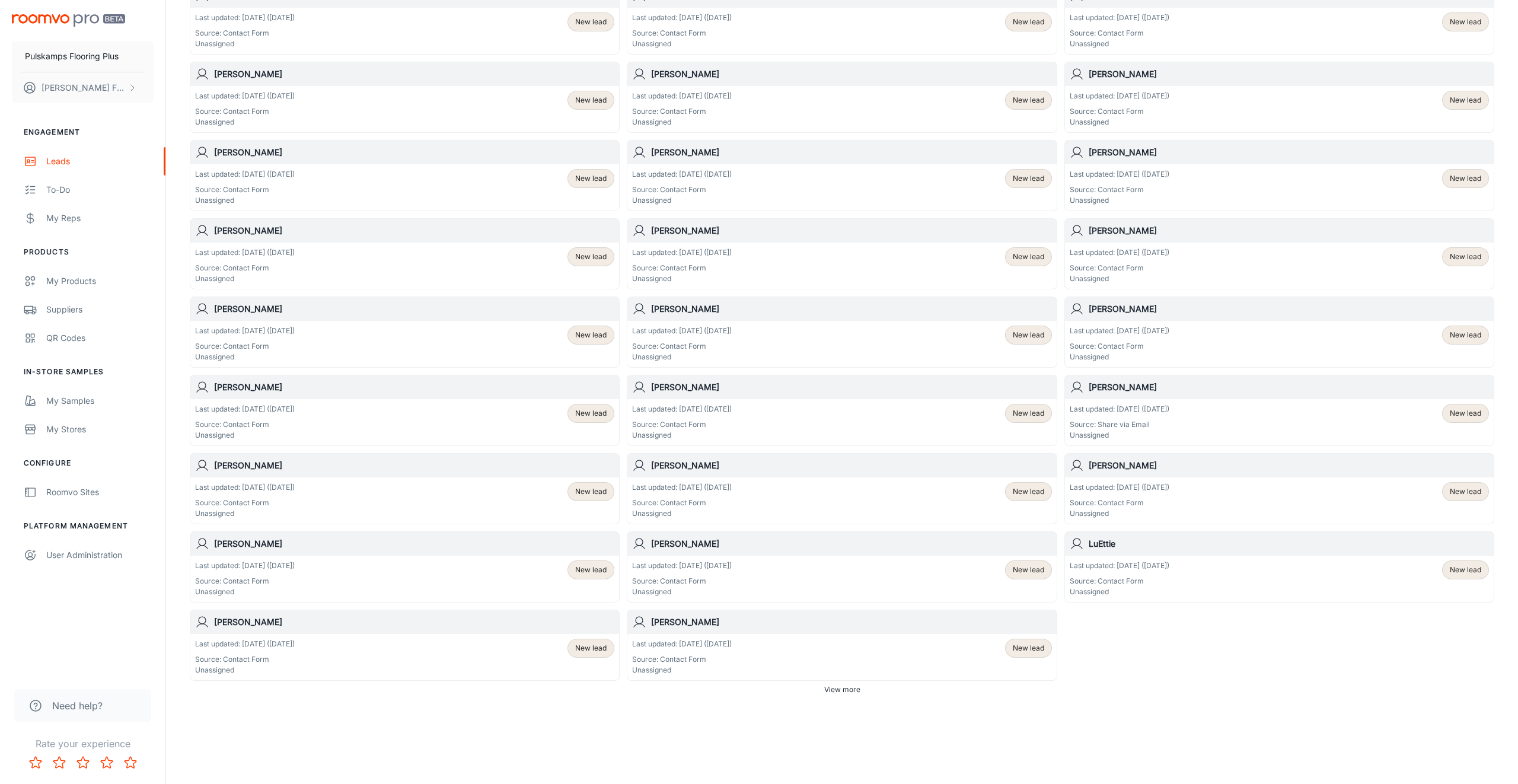
click at [843, 693] on span "View more" at bounding box center [843, 689] width 37 height 11
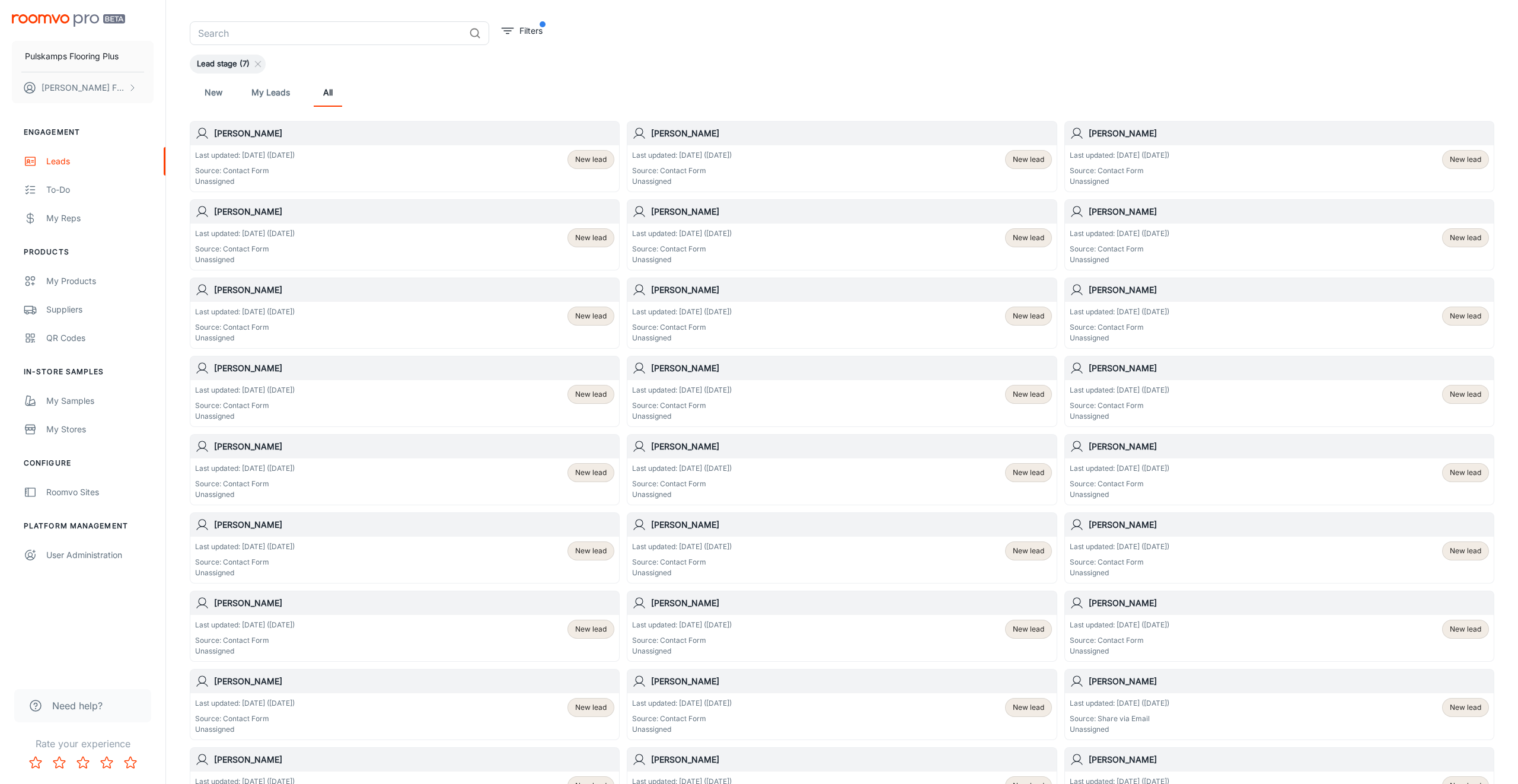
scroll to position [0, 0]
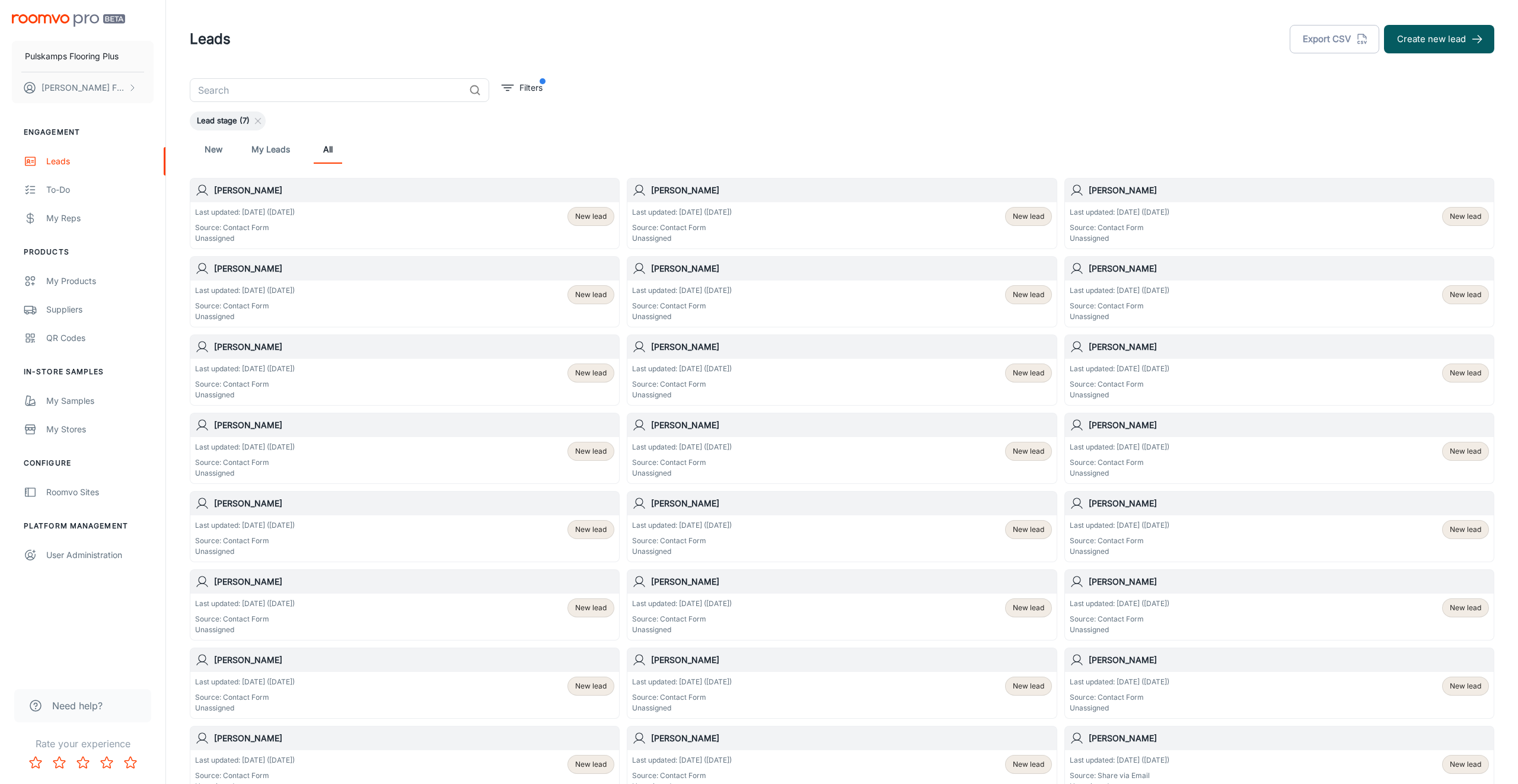
click at [268, 152] on link "My Leads" at bounding box center [271, 149] width 38 height 28
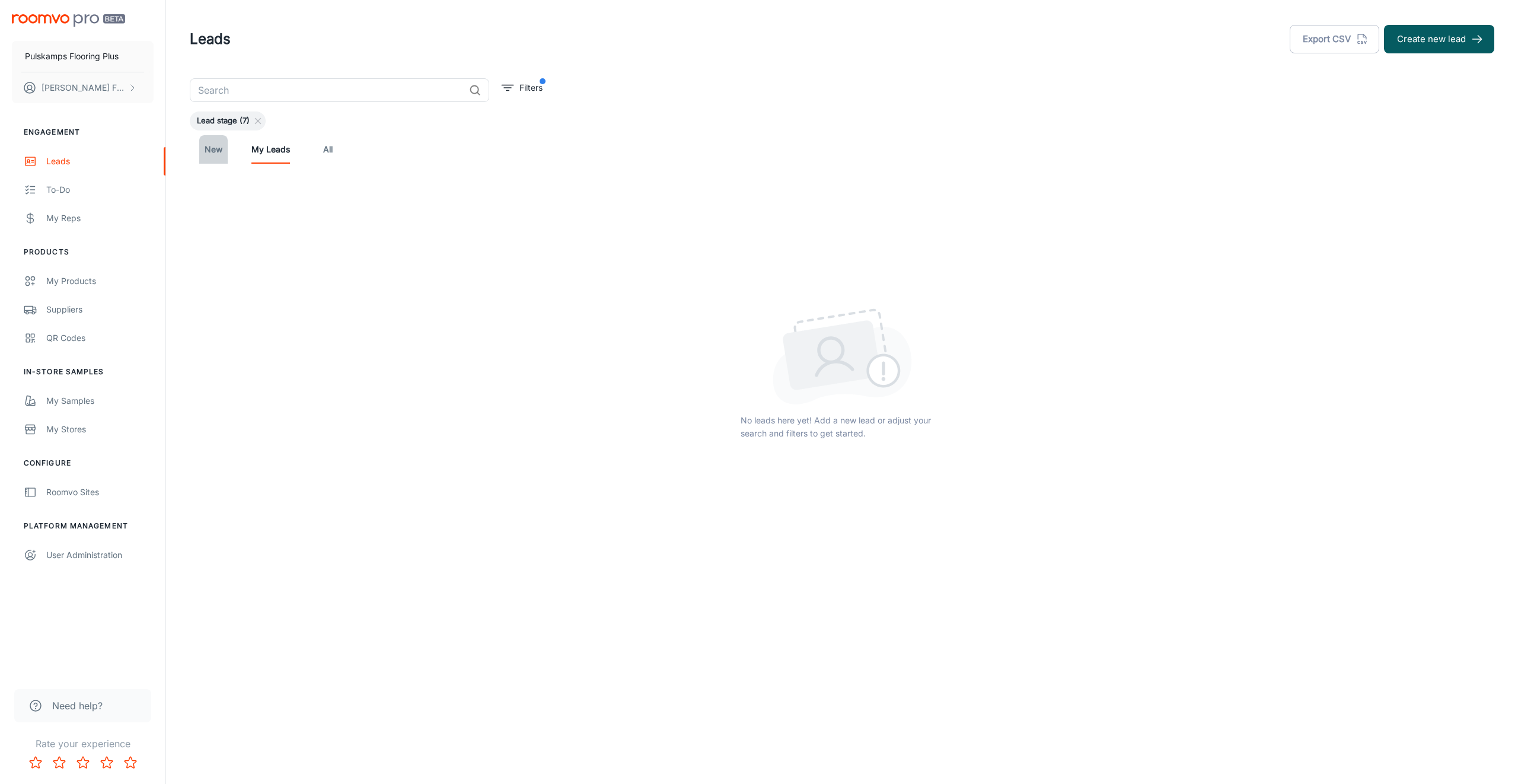
click at [218, 154] on link "New" at bounding box center [214, 149] width 28 height 28
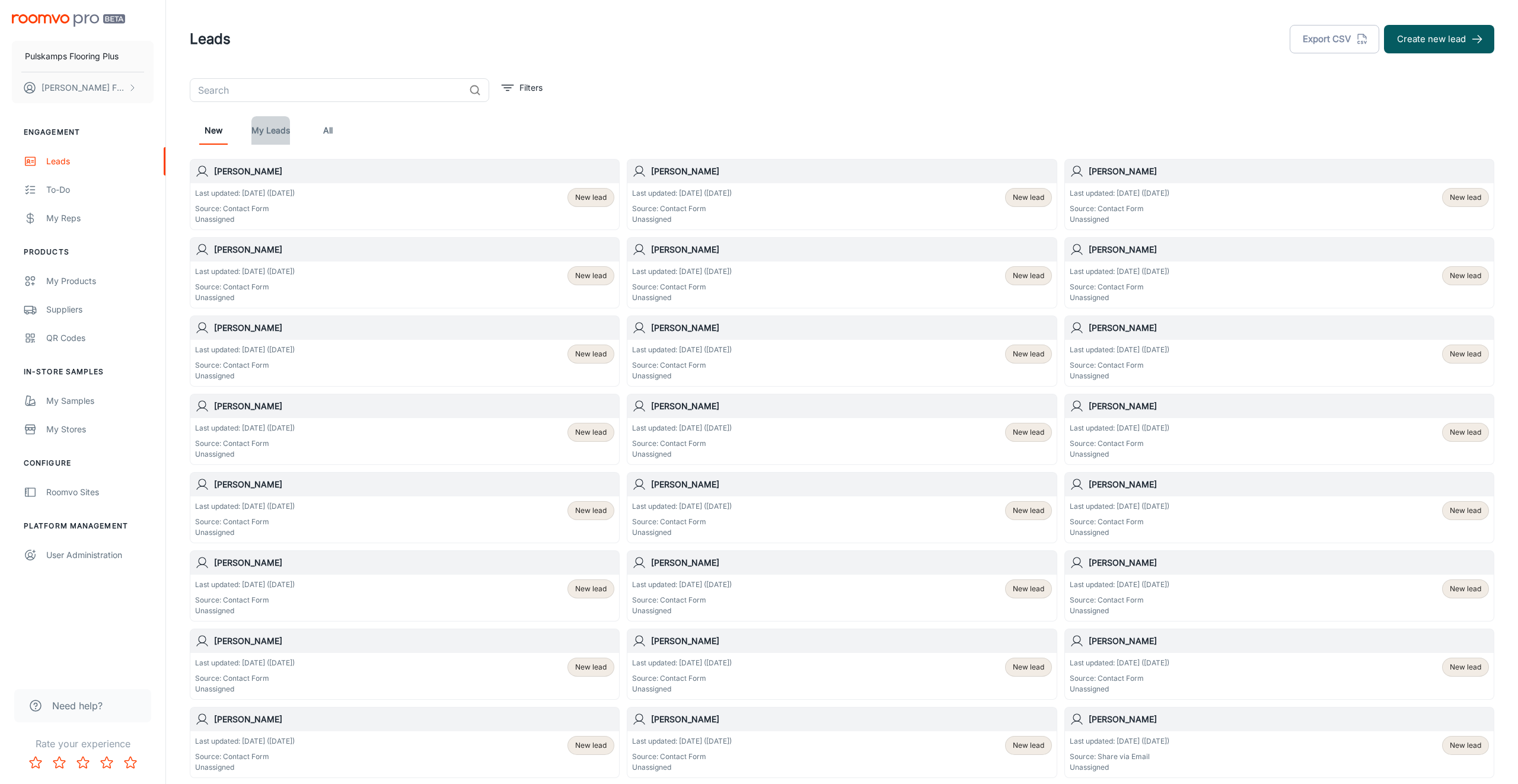
click at [273, 135] on link "My Leads" at bounding box center [271, 130] width 38 height 28
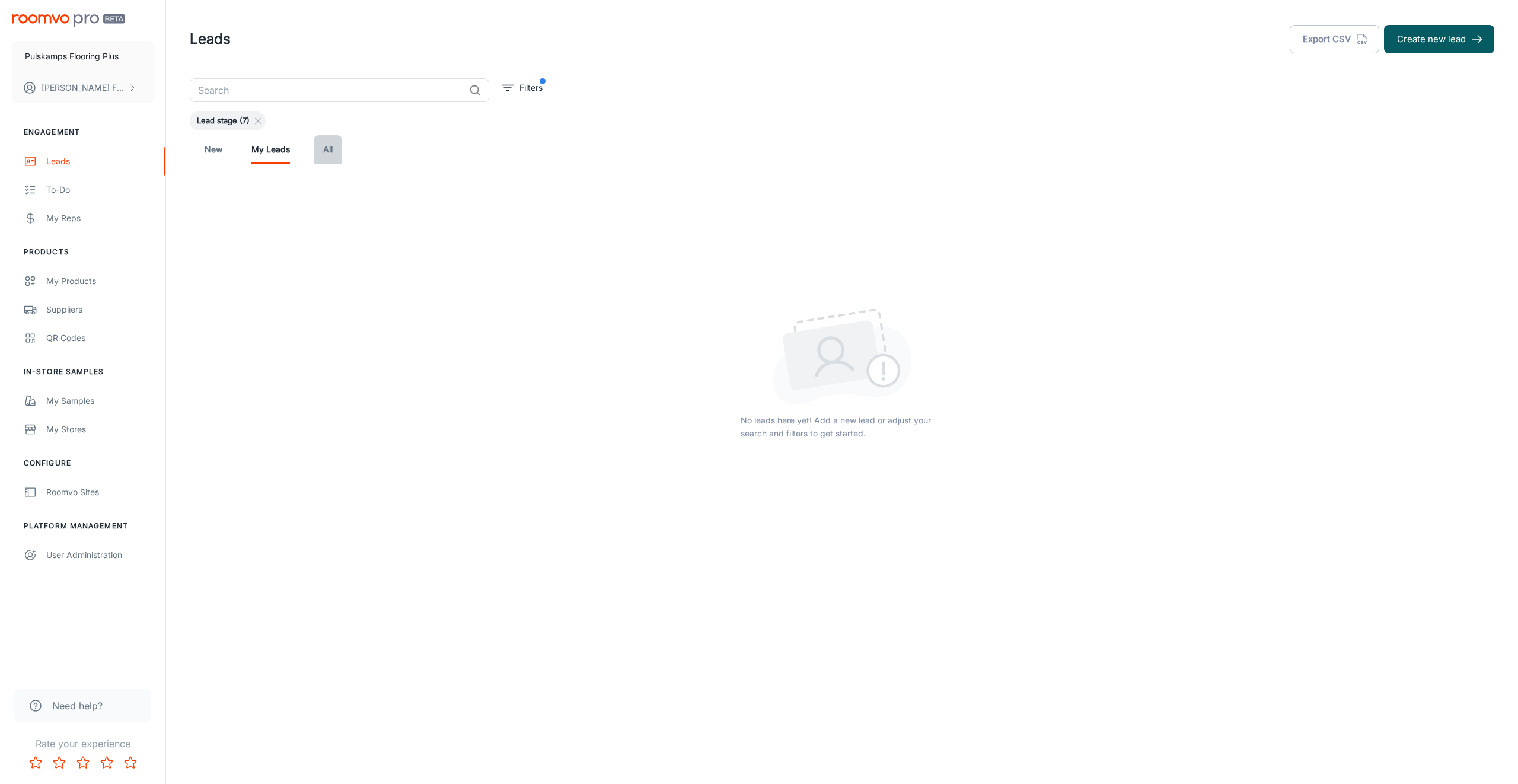
click at [325, 152] on link "All" at bounding box center [328, 149] width 28 height 28
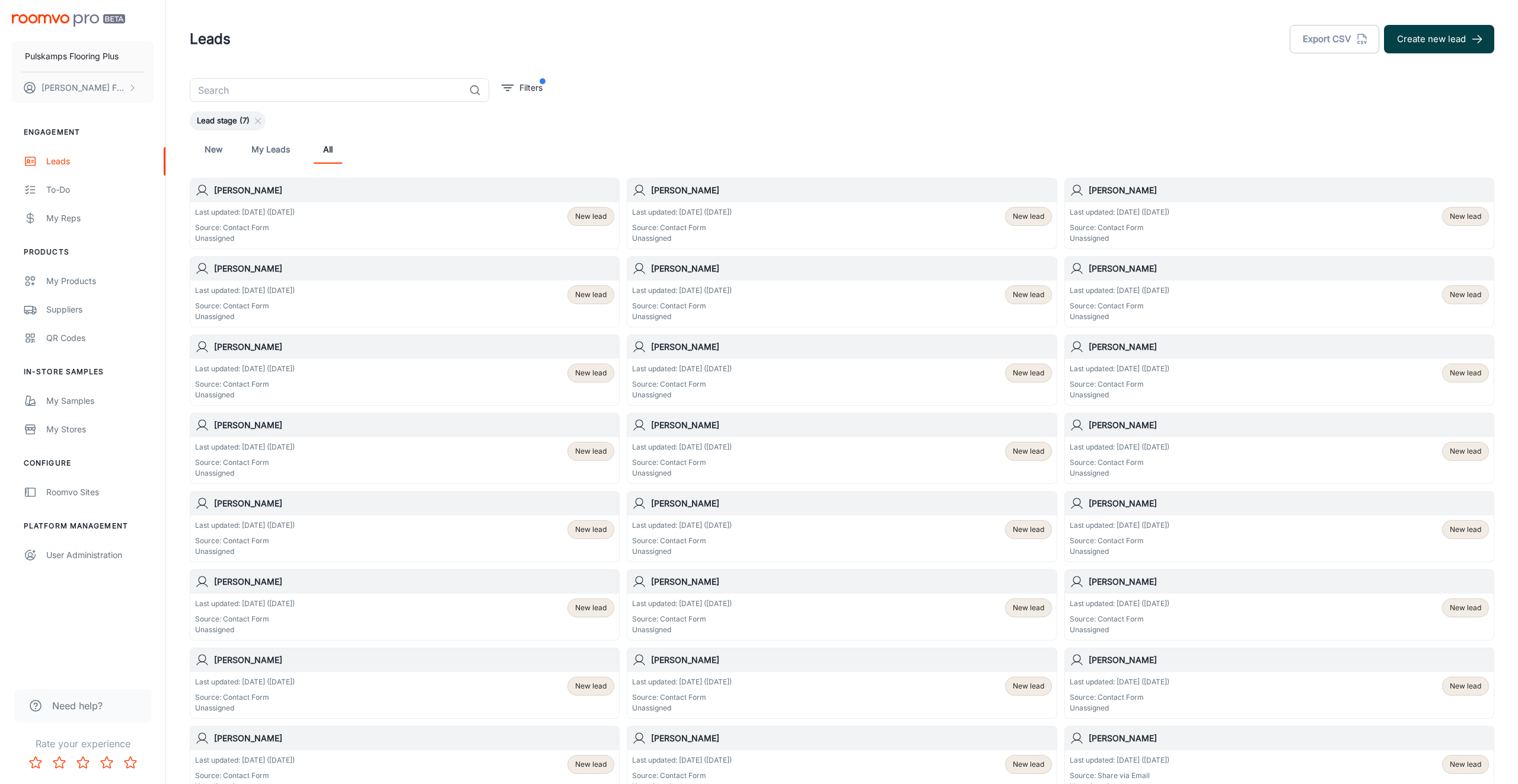
click at [1435, 32] on button "Create new lead" at bounding box center [1439, 39] width 111 height 28
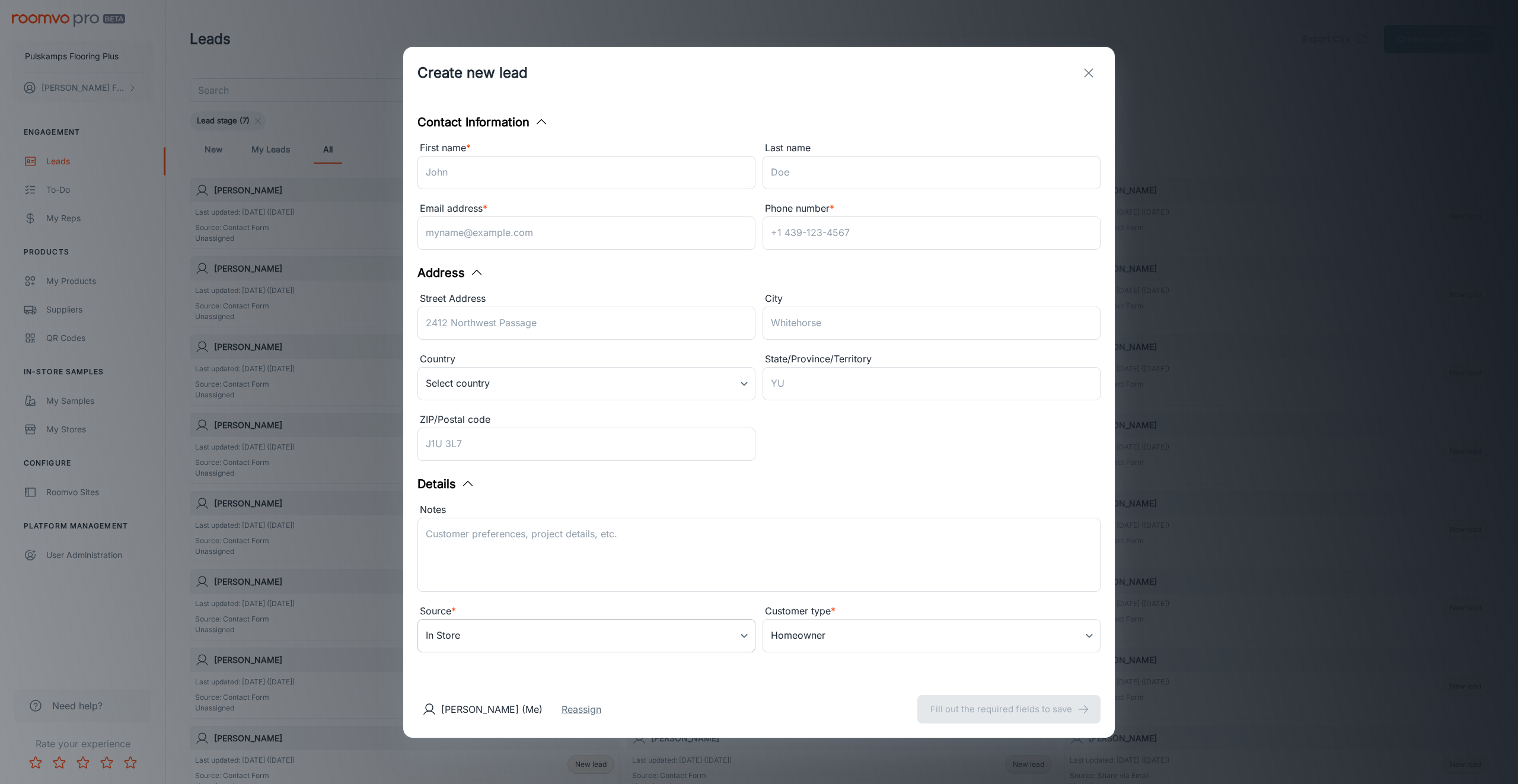
click at [594, 648] on body "Pulskamps Flooring Plus [PERSON_NAME] Engagement Leads To-do My Reps Products M…" at bounding box center [759, 392] width 1518 height 784
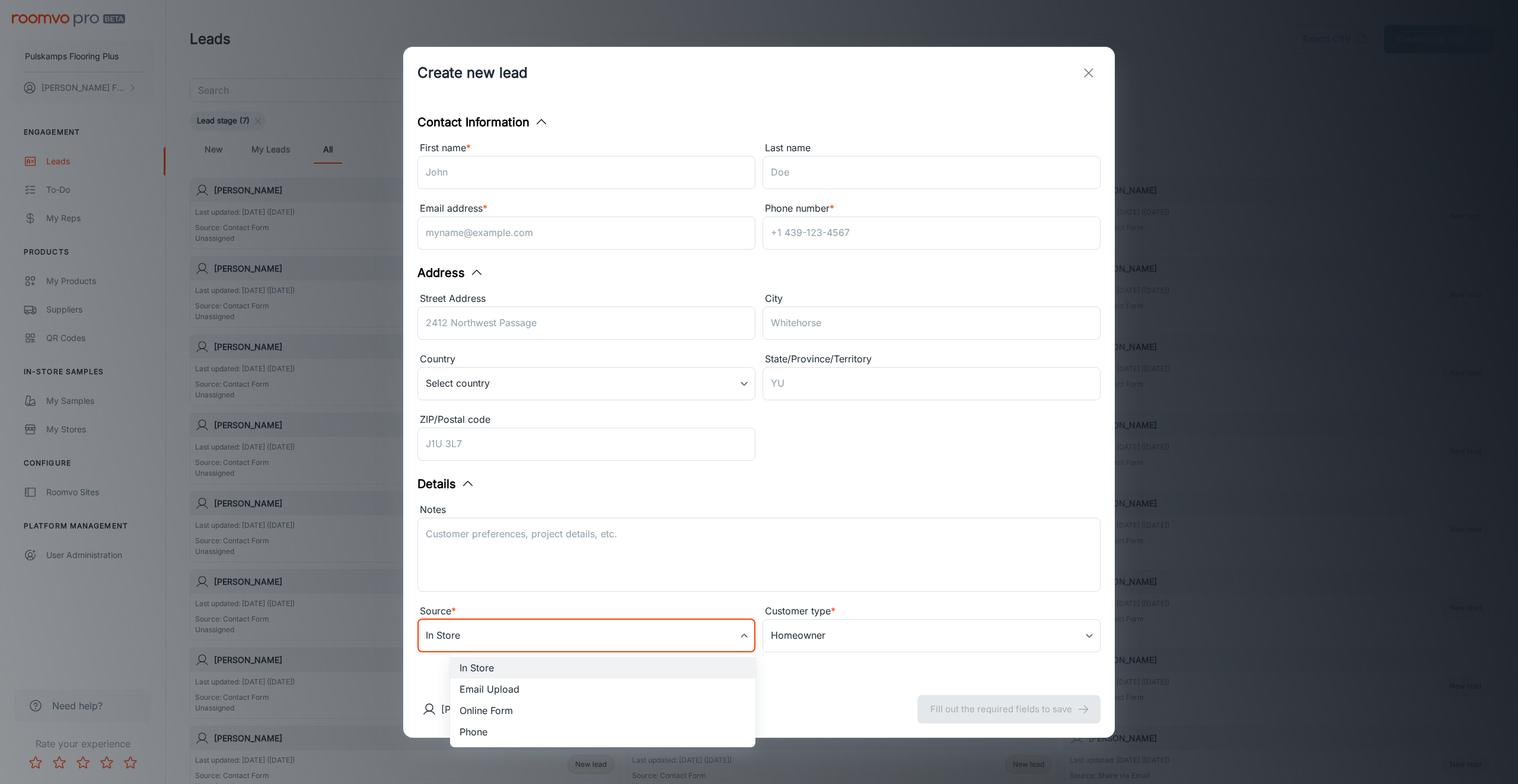
click at [563, 601] on div at bounding box center [759, 392] width 1518 height 784
click at [778, 635] on body "Pulskamps Flooring Plus [PERSON_NAME] Engagement Leads To-do My Reps Products M…" at bounding box center [759, 392] width 1518 height 784
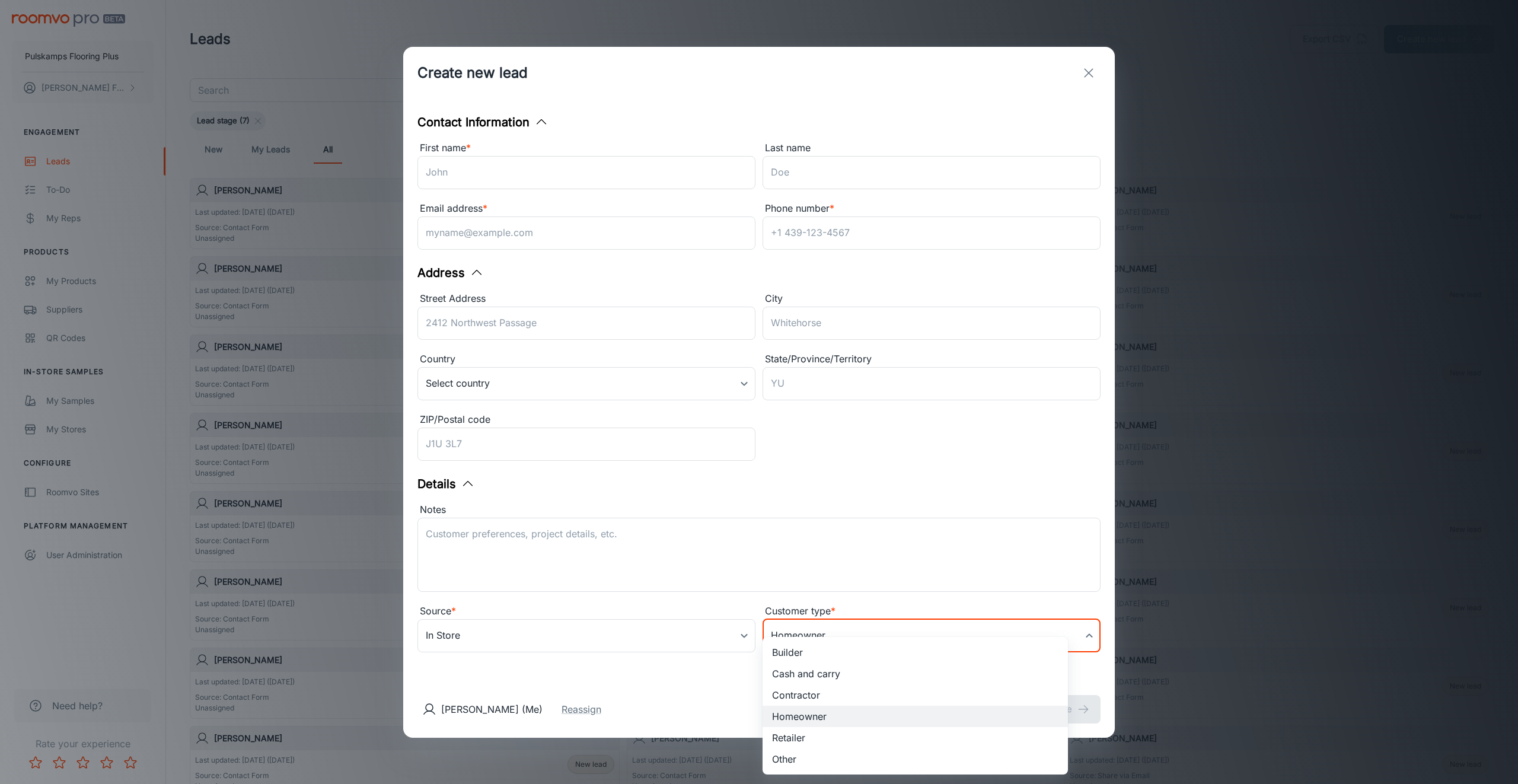
click at [725, 600] on div at bounding box center [759, 392] width 1518 height 784
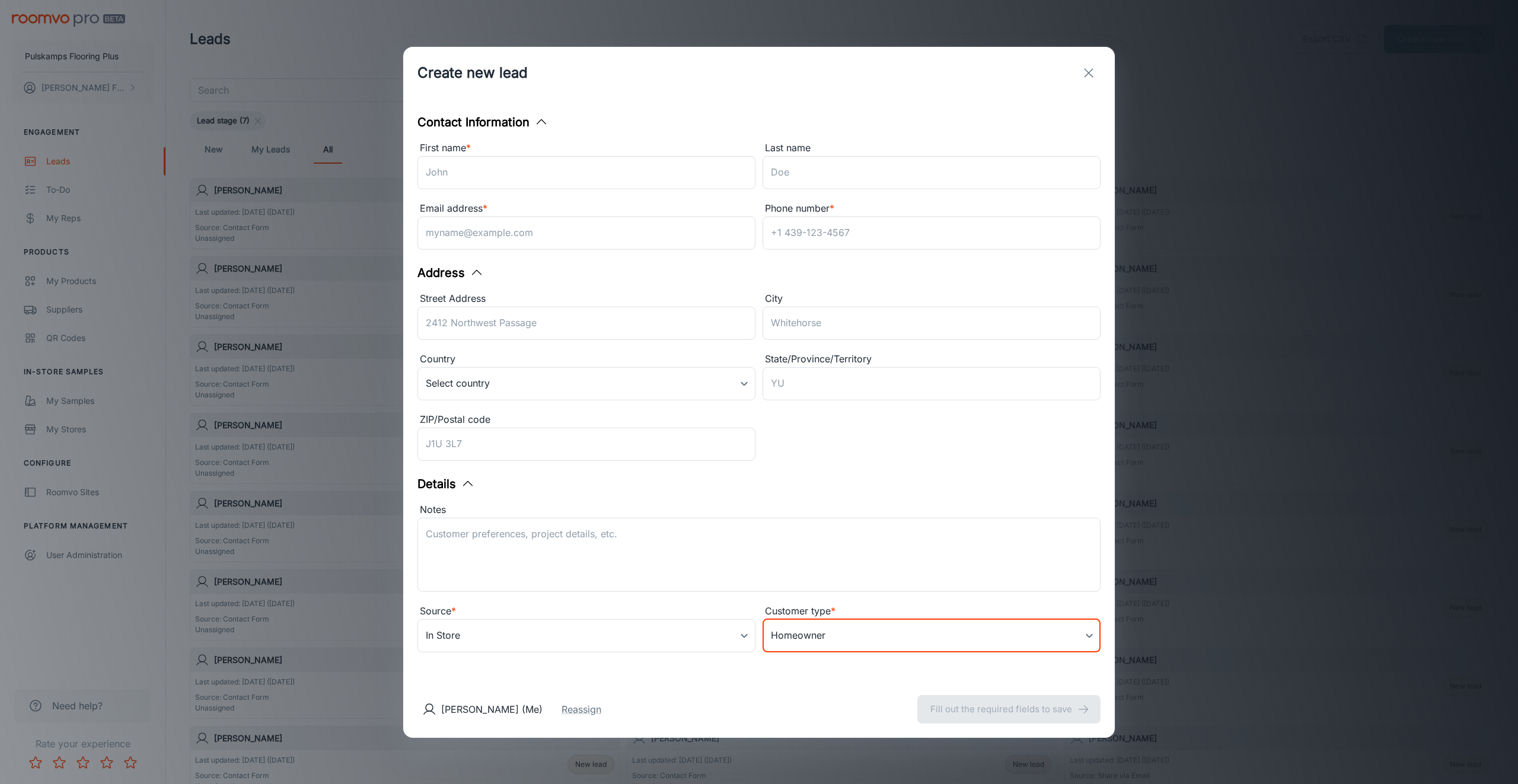
click at [1082, 71] on icon "exit" at bounding box center [1088, 72] width 14 height 14
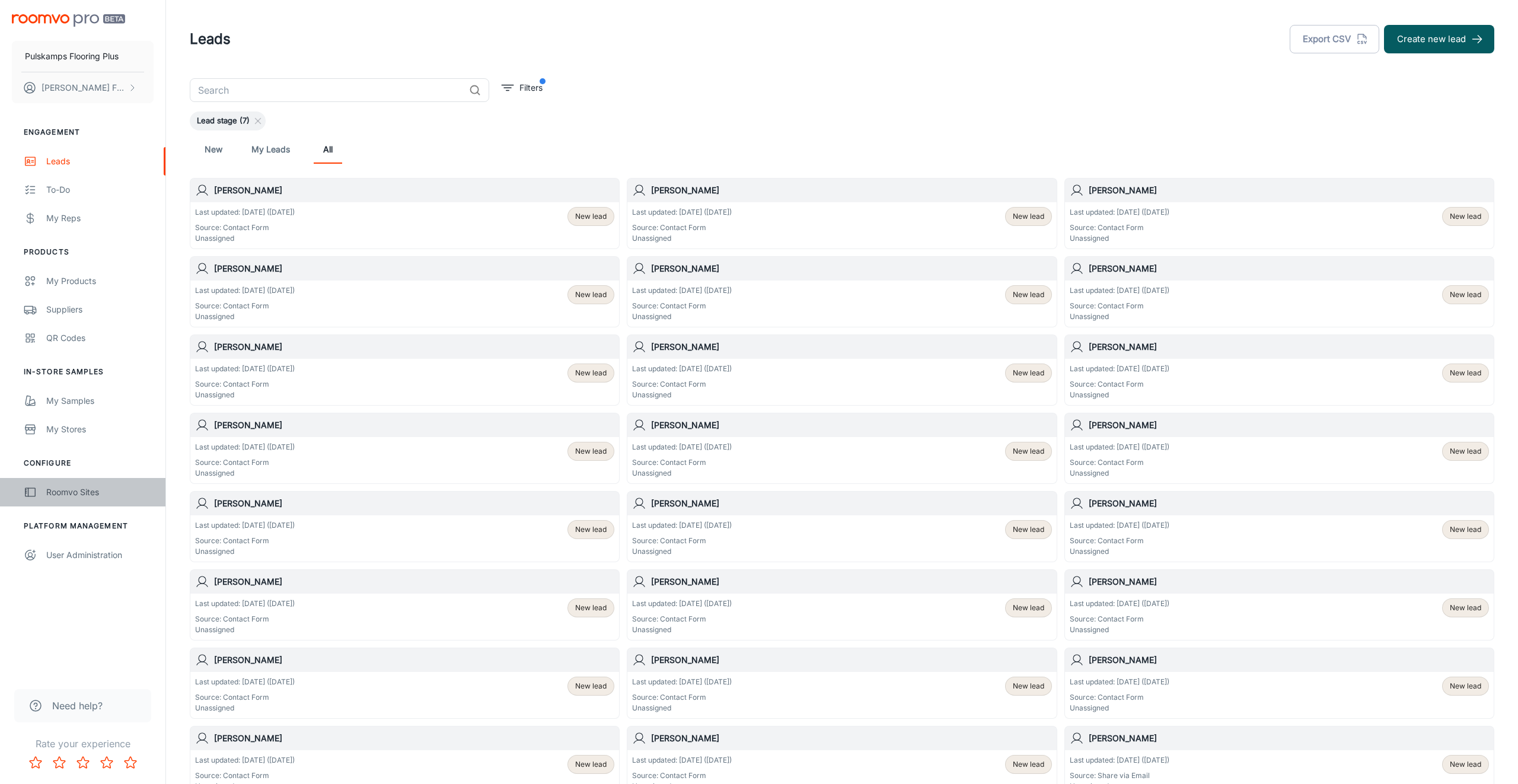
click at [61, 492] on div "Roomvo Sites" at bounding box center [100, 492] width 107 height 13
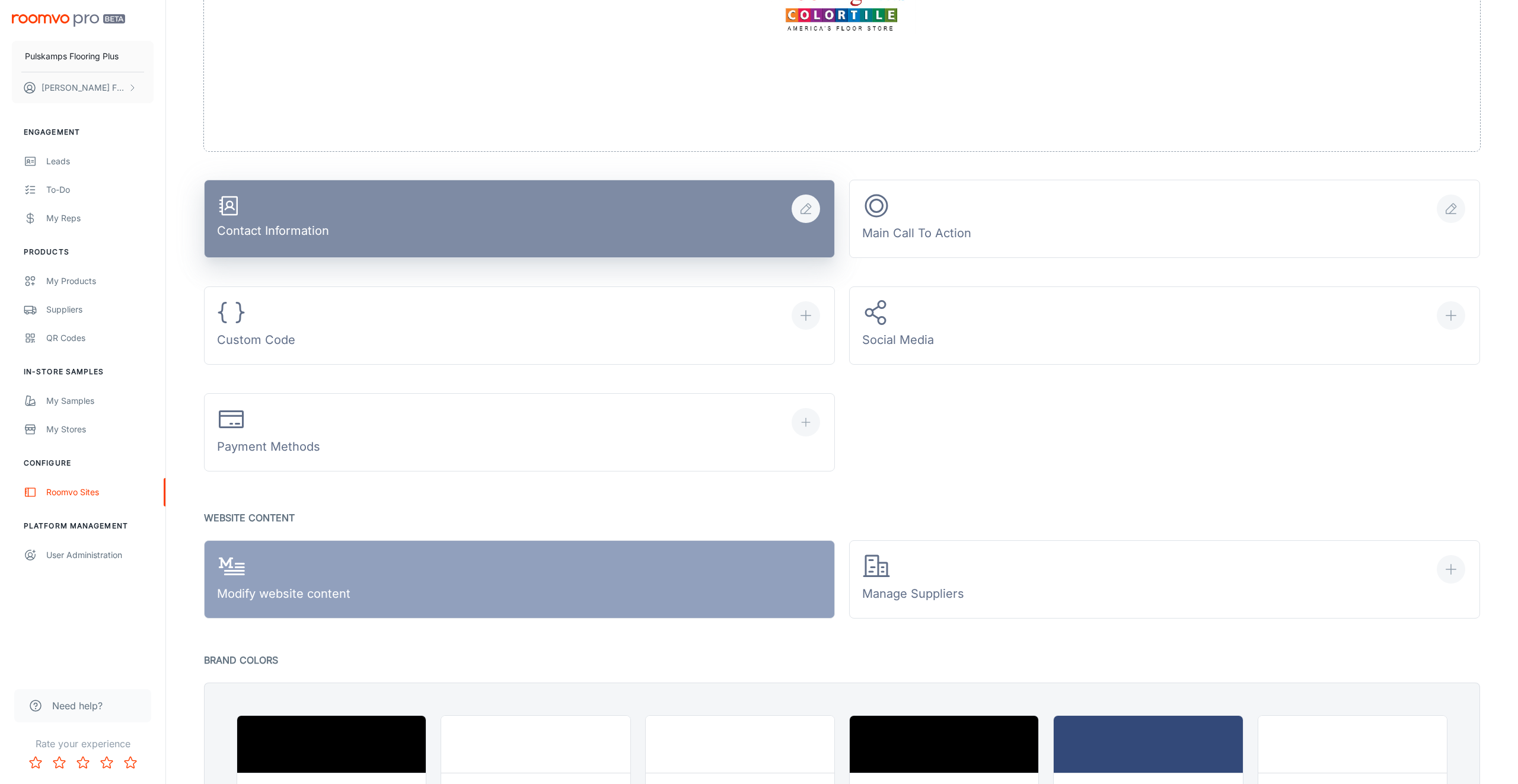
scroll to position [431, 0]
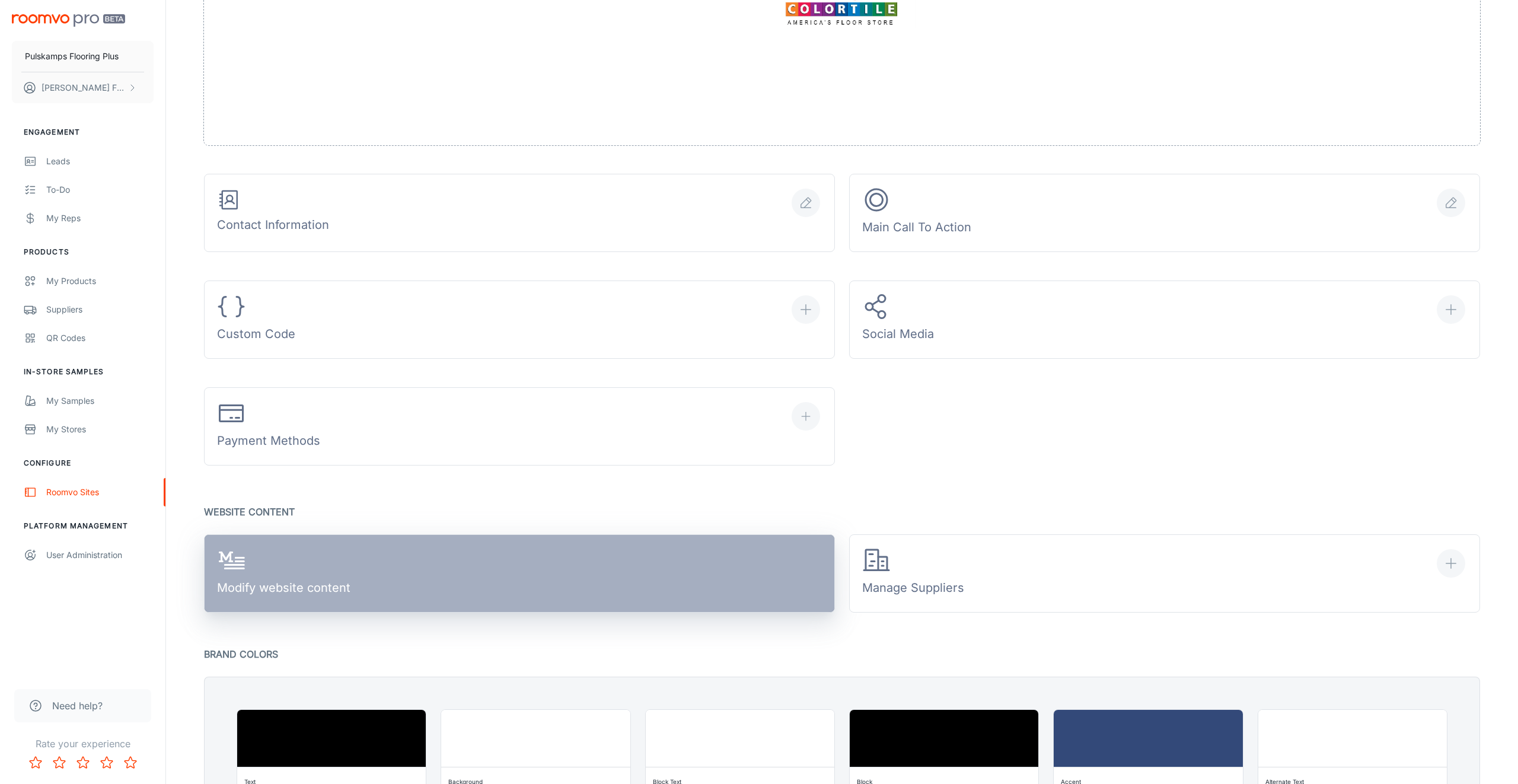
click at [427, 555] on link "Modify website content" at bounding box center [520, 573] width 631 height 78
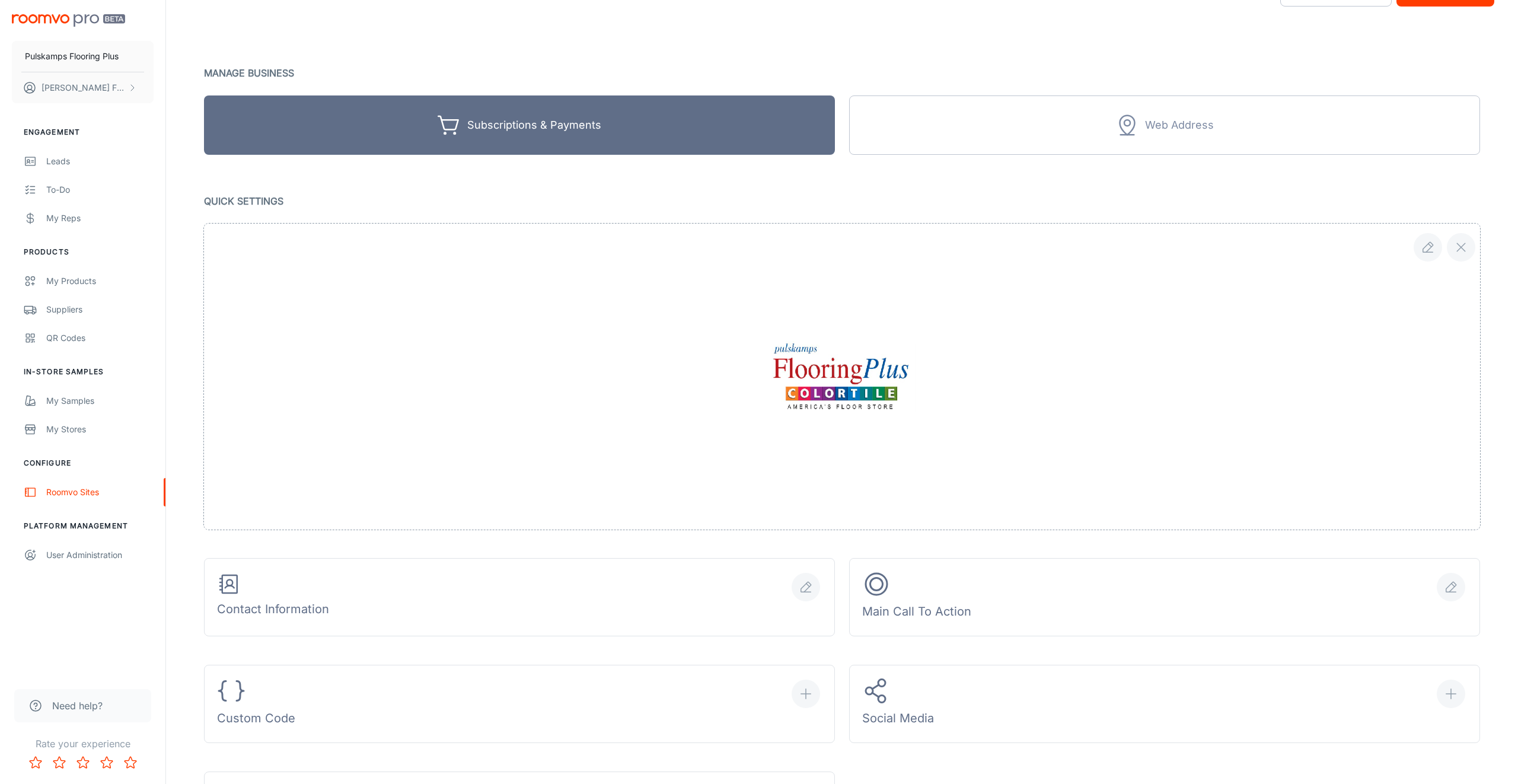
scroll to position [32, 0]
